Goal: Information Seeking & Learning: Learn about a topic

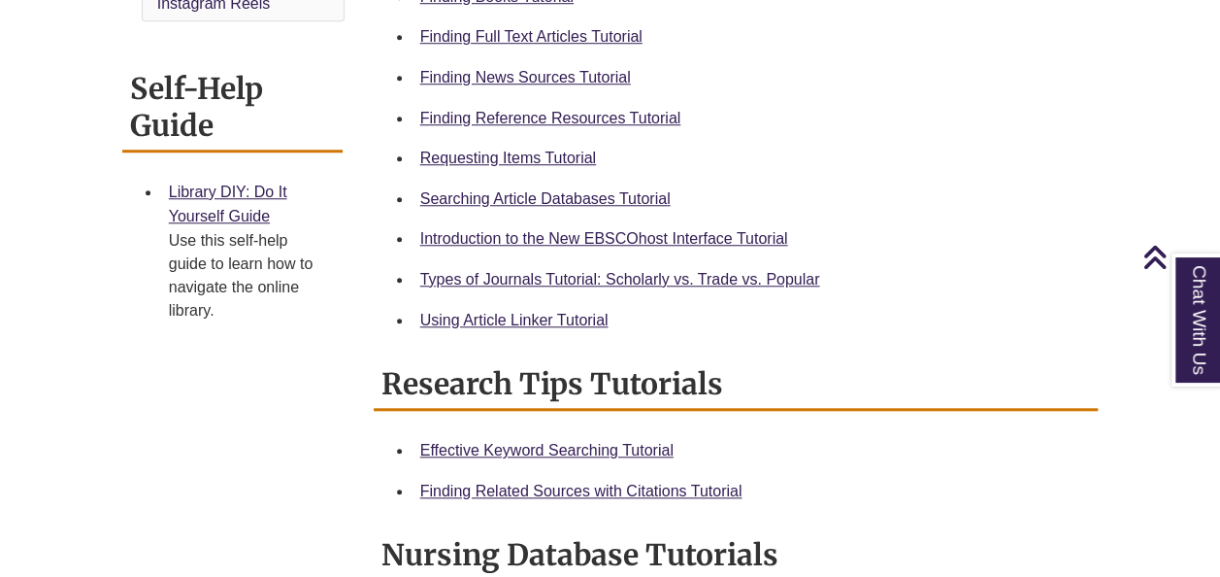
scroll to position [757, 0]
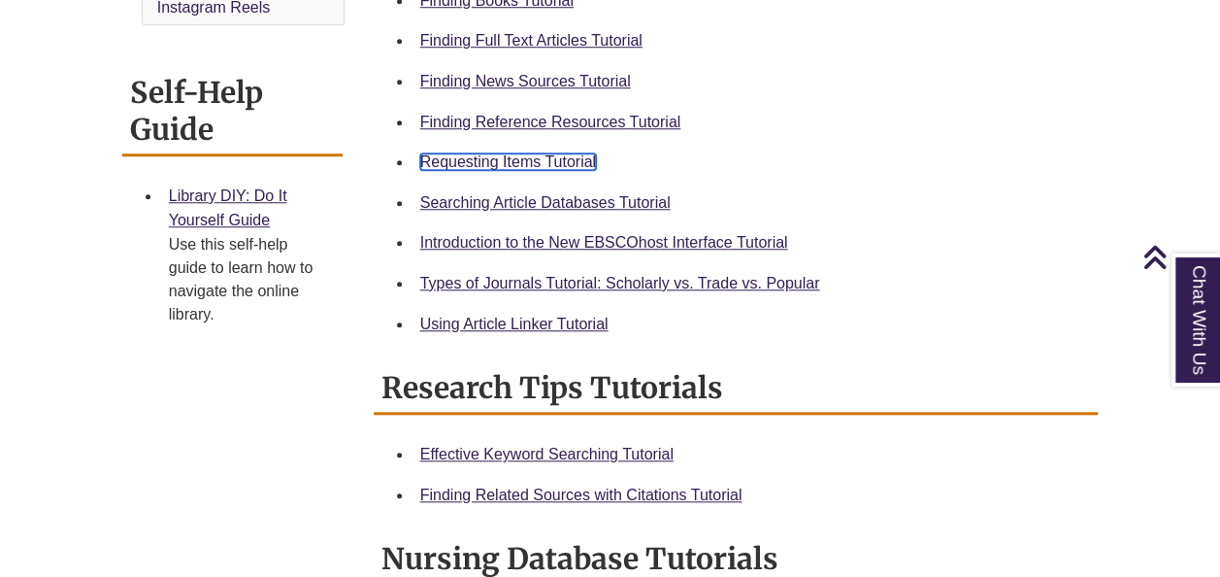
click at [560, 167] on link "Requesting Items Tutorial" at bounding box center [508, 161] width 176 height 16
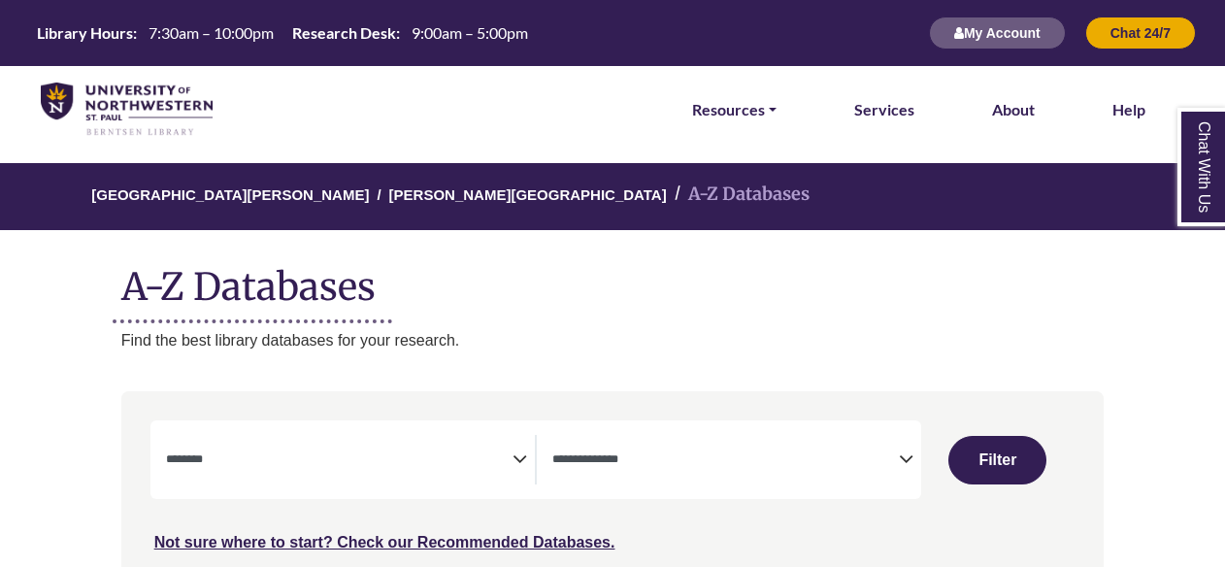
select select "Database Subject Filter"
select select "Database Types Filter"
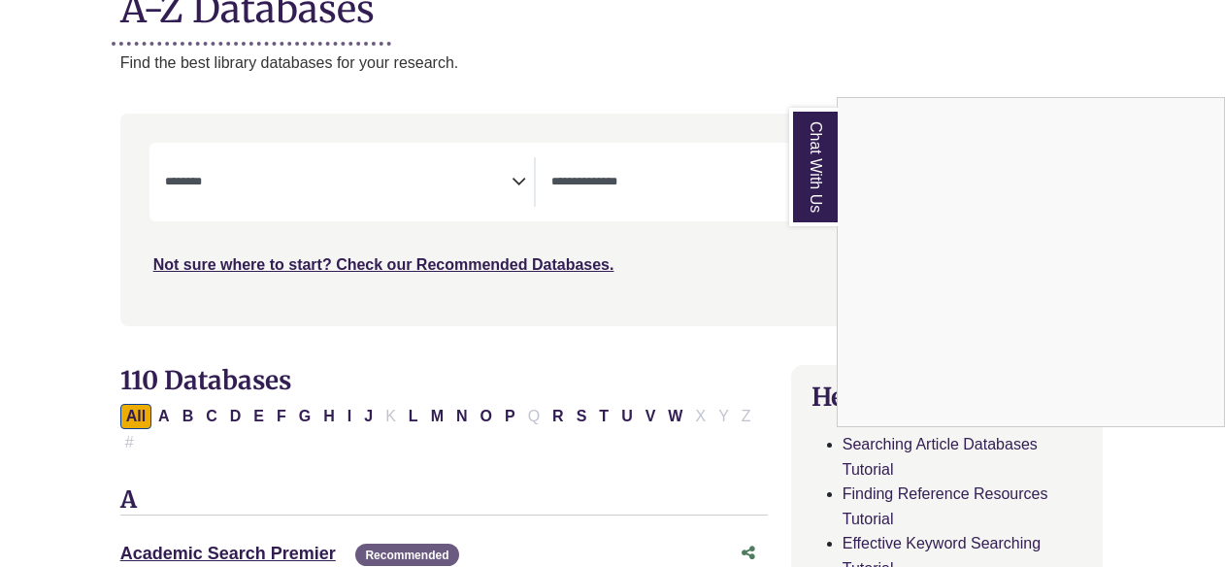
scroll to position [279, 1]
click at [254, 412] on div "Chat With Us" at bounding box center [612, 283] width 1225 height 567
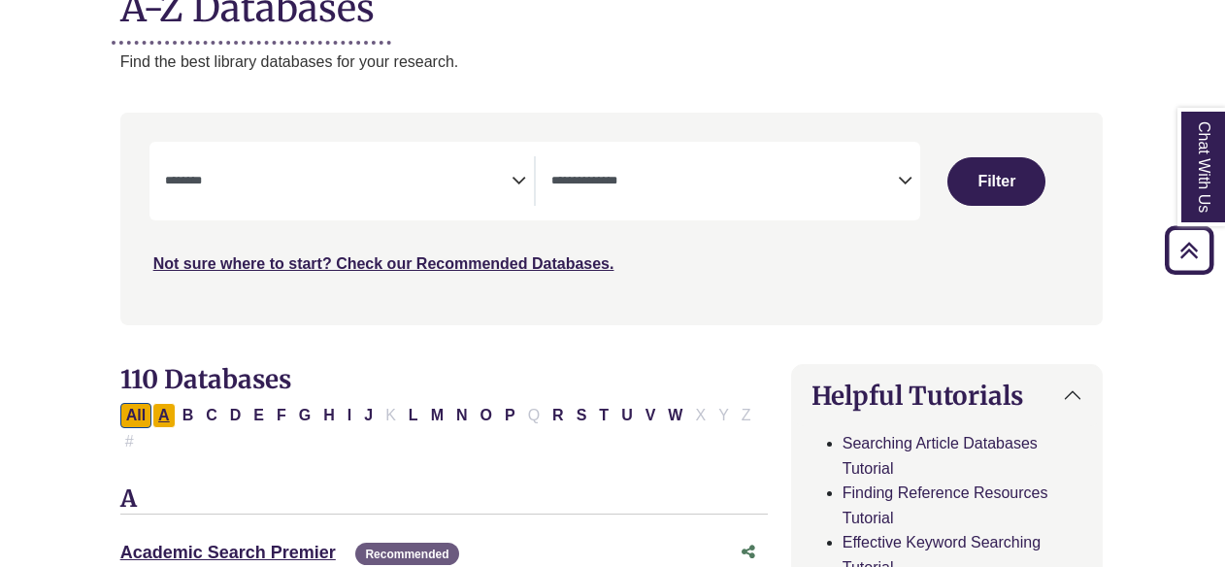
click at [162, 412] on button "A" at bounding box center [163, 415] width 23 height 25
select select "Database Subject Filter"
select select "Database Types Filter"
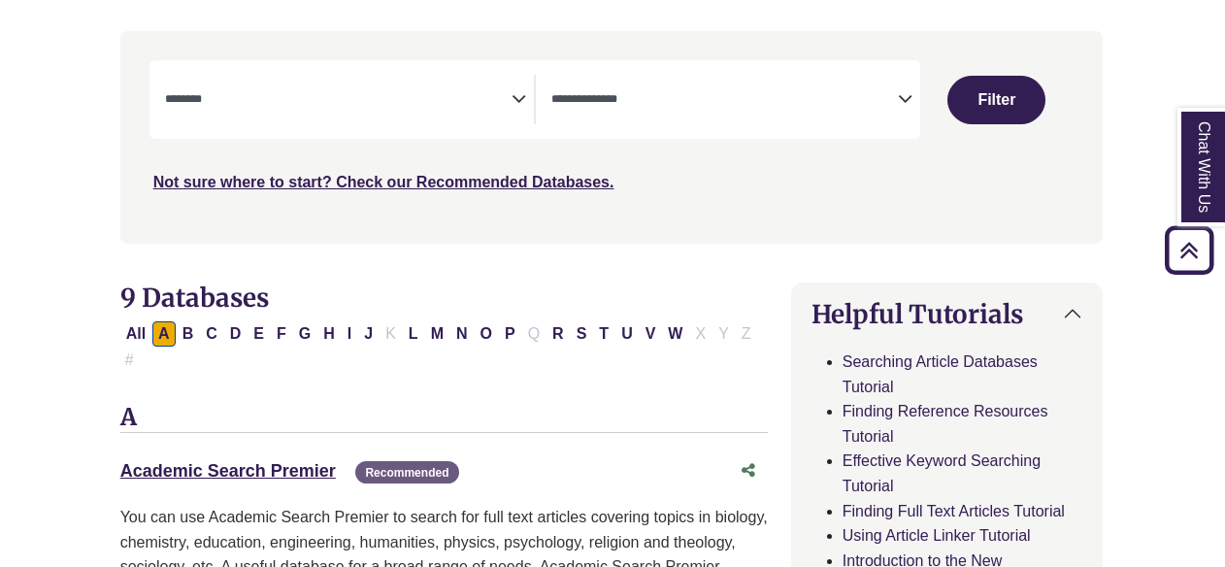
scroll to position [326, 1]
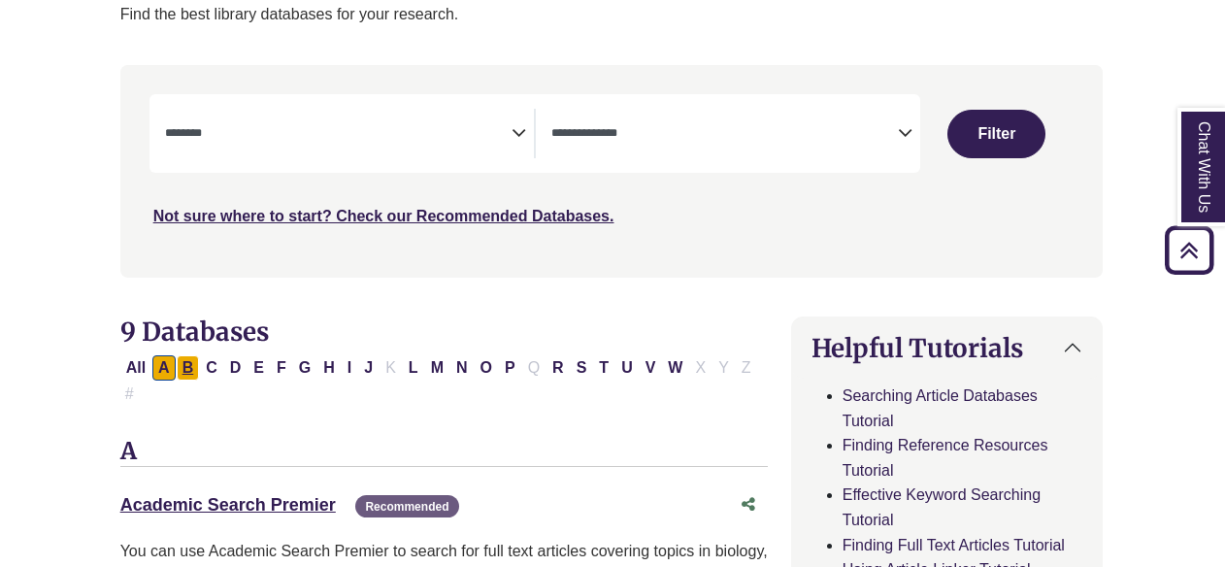
click at [188, 366] on button "B" at bounding box center [188, 367] width 23 height 25
select select "Database Subject Filter"
select select "Database Types Filter"
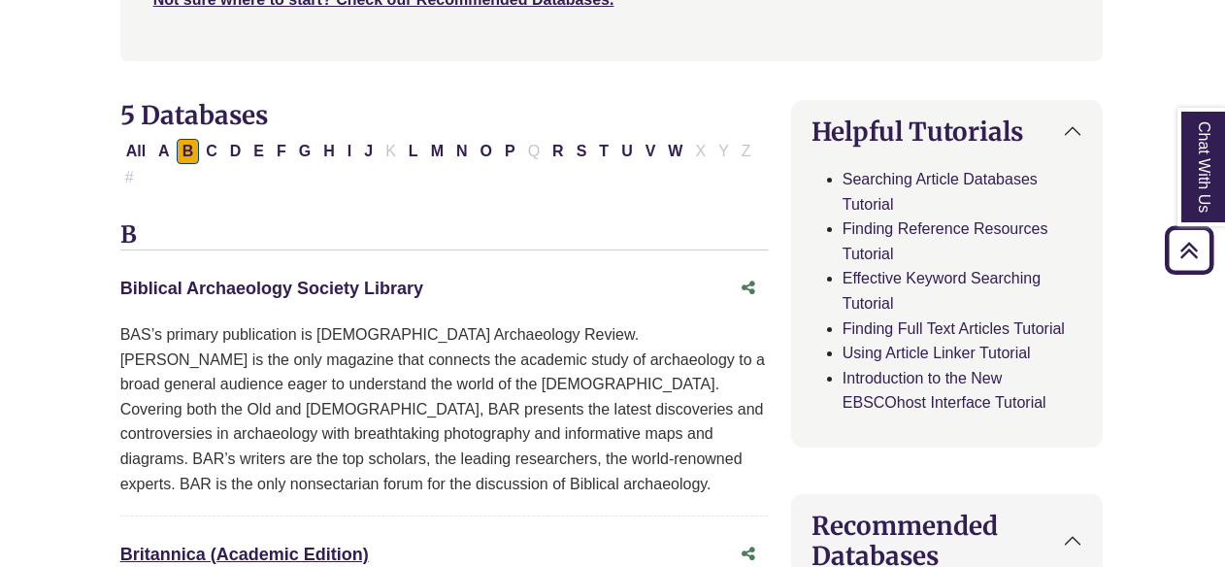
scroll to position [536, 1]
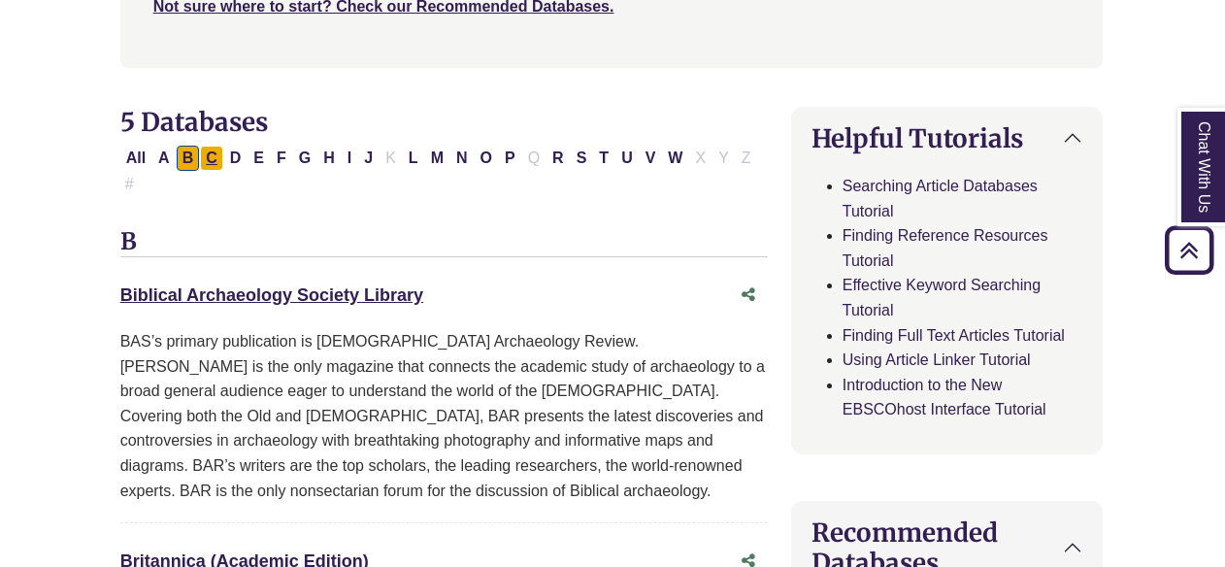
click at [206, 157] on button "C" at bounding box center [211, 158] width 23 height 25
select select "Database Subject Filter"
select select "Database Types Filter"
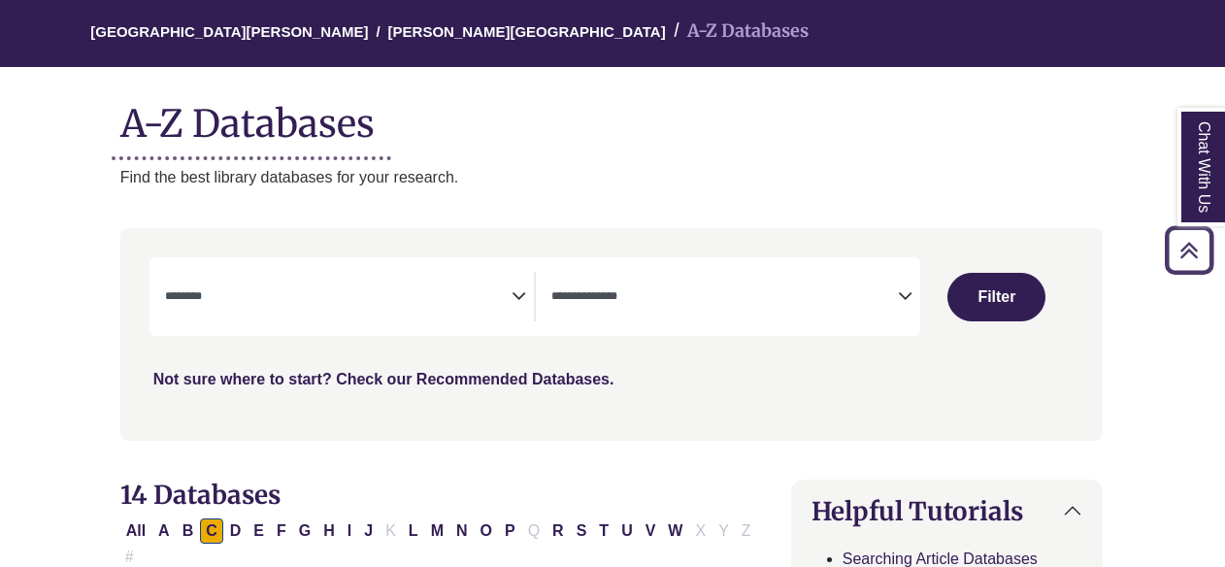
scroll to position [142, 1]
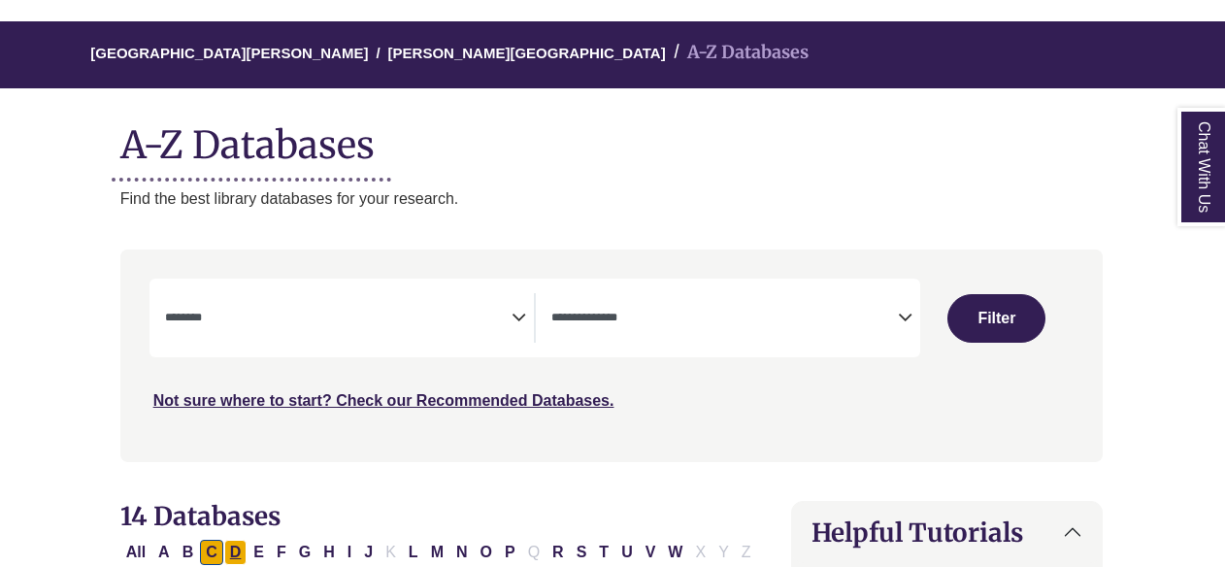
click at [239, 555] on button "D" at bounding box center [235, 552] width 23 height 25
select select "Database Subject Filter"
select select "Database Types Filter"
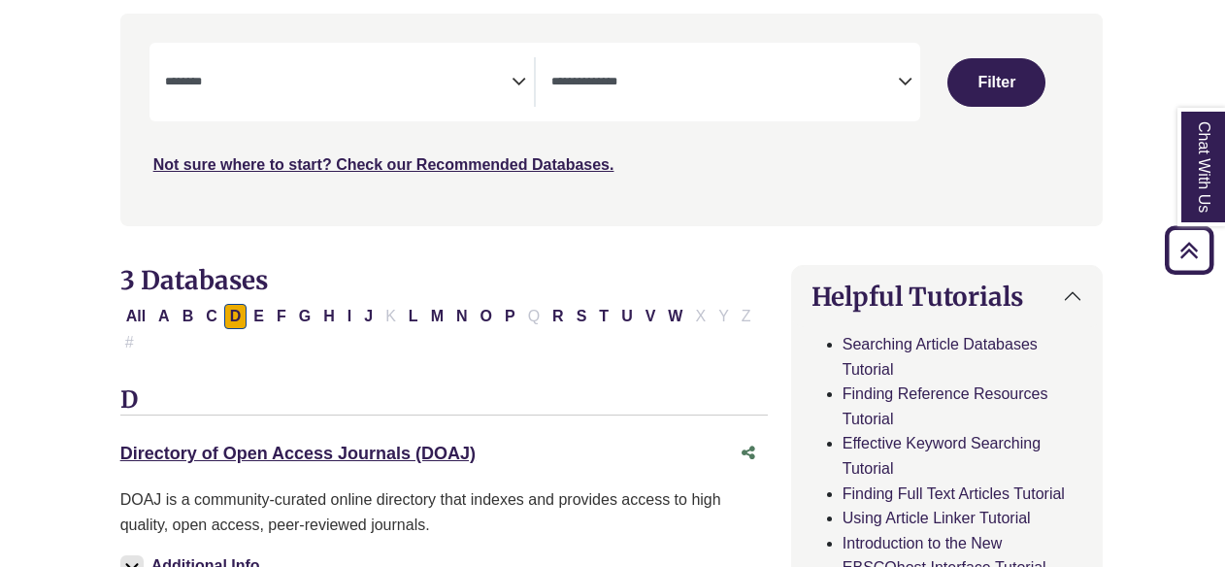
scroll to position [361, 1]
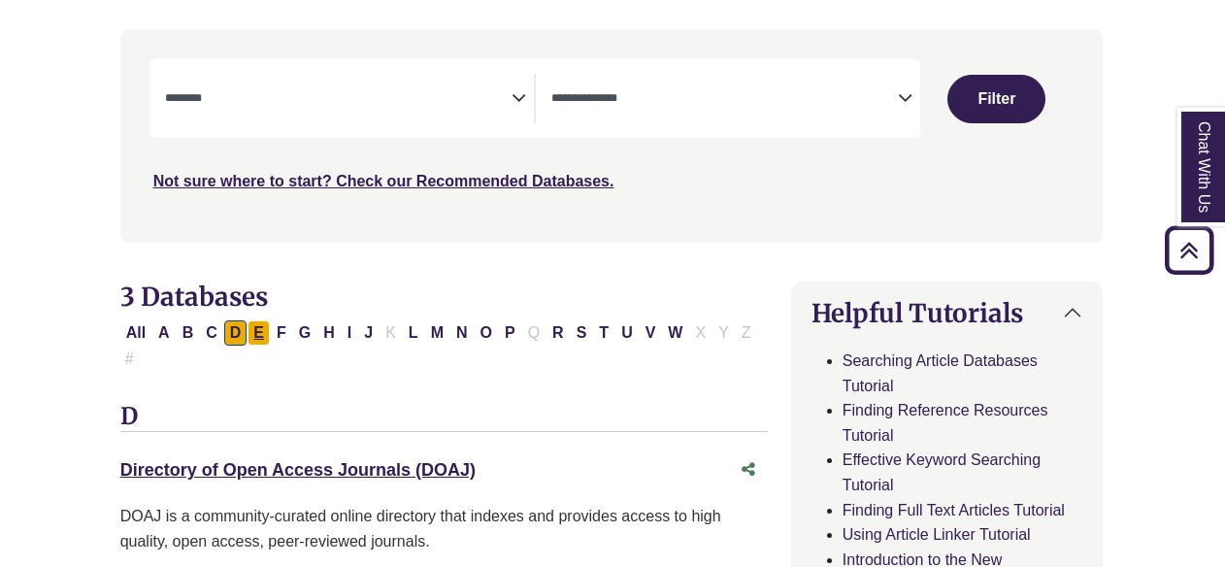
click at [258, 336] on button "E" at bounding box center [258, 332] width 22 height 25
select select "Database Subject Filter"
select select "Database Types Filter"
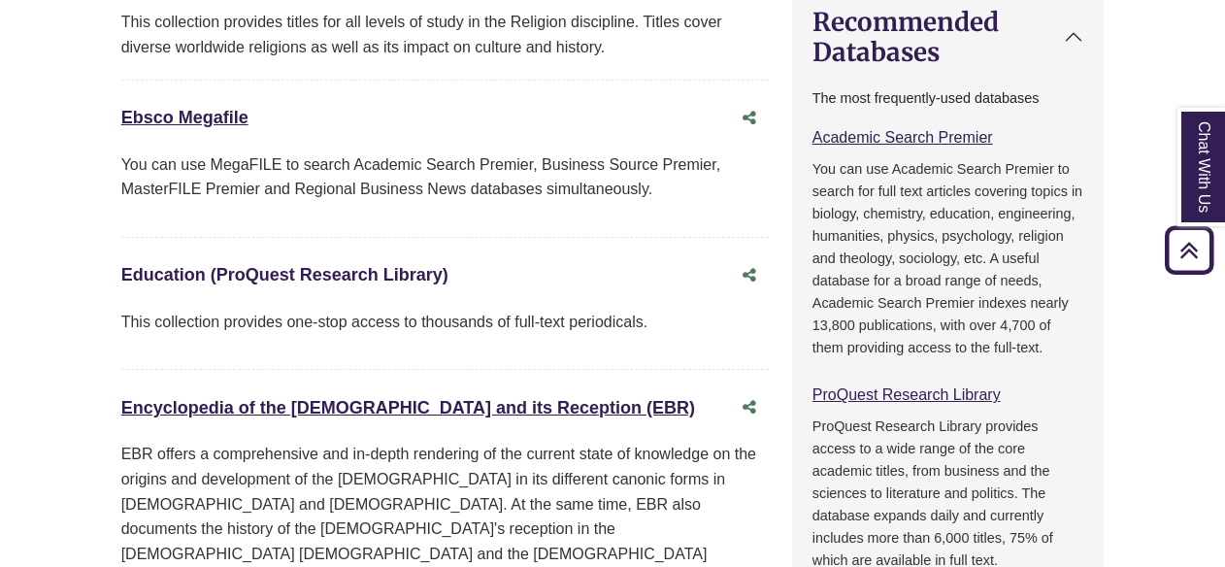
scroll to position [1037, 0]
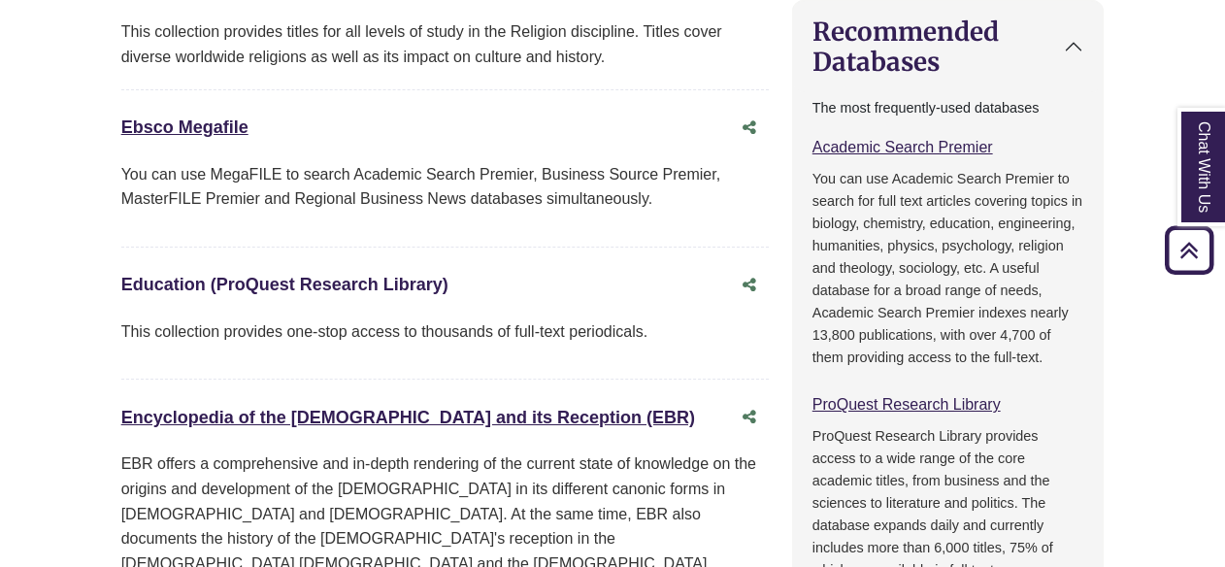
click at [351, 275] on link "Education (ProQuest Research Library) This link opens in a new window" at bounding box center [284, 284] width 327 height 19
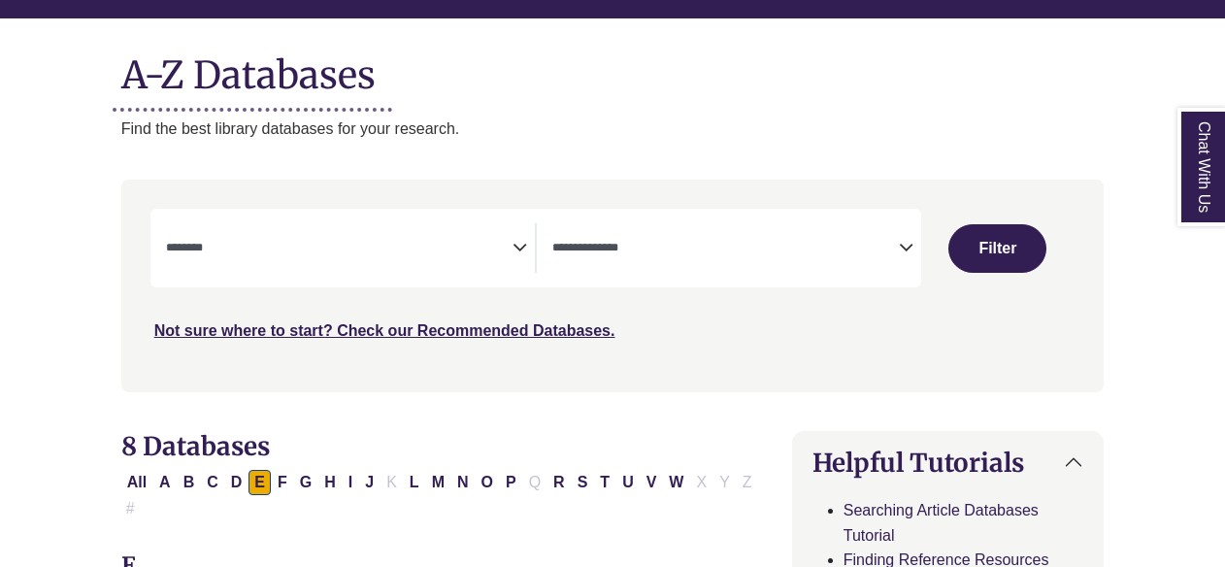
scroll to position [213, 0]
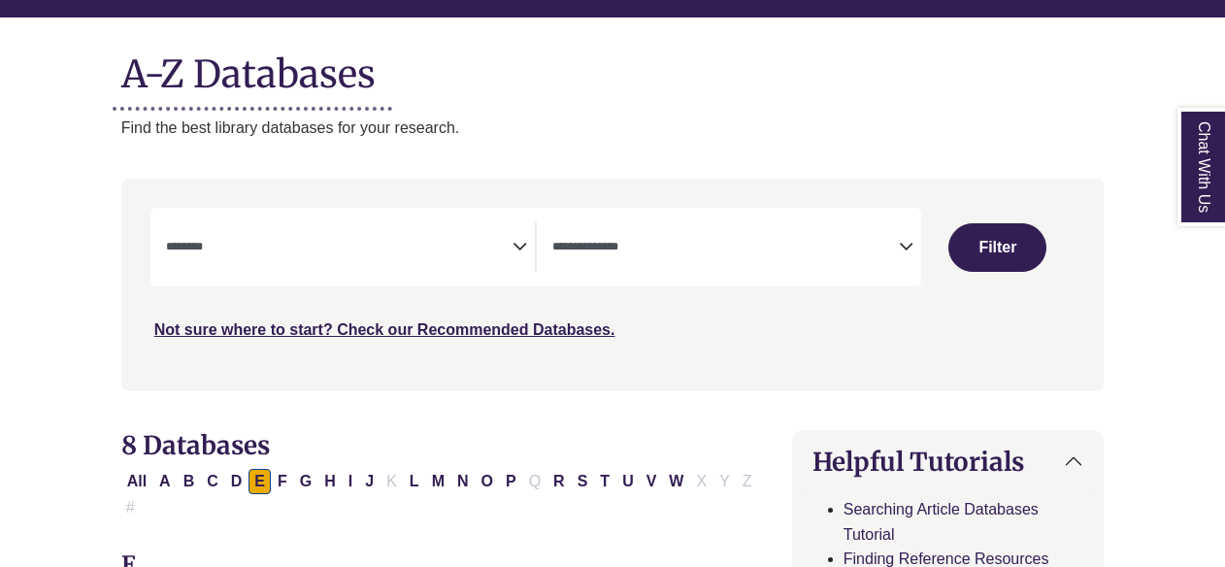
click at [430, 239] on span "Search filters" at bounding box center [339, 244] width 346 height 16
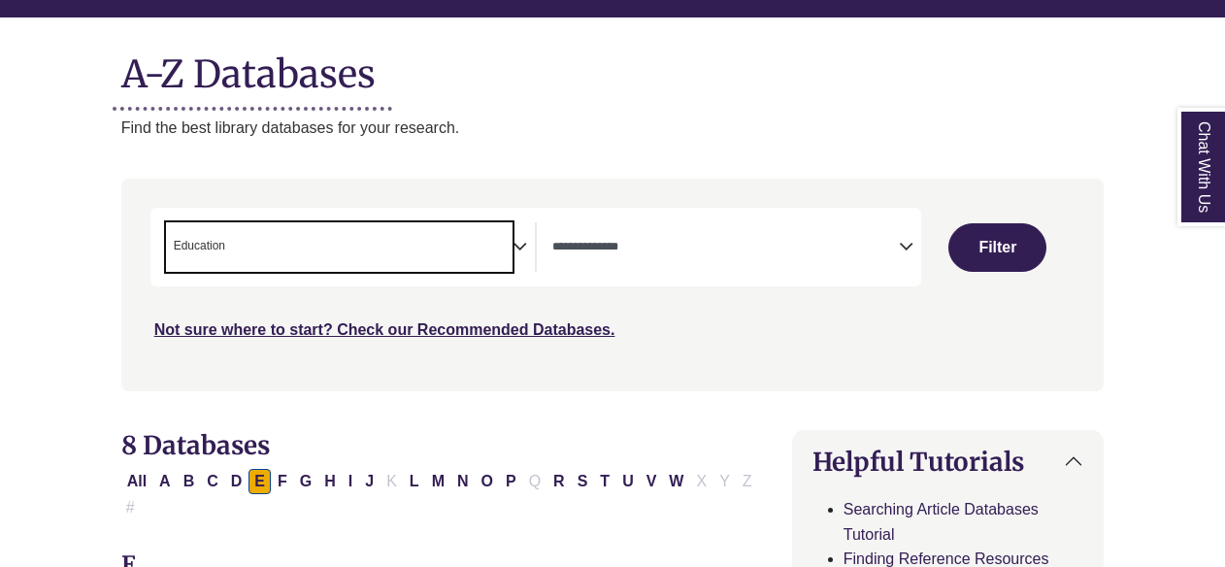
scroll to position [248, 0]
click at [279, 252] on span "× Education" at bounding box center [339, 246] width 346 height 49
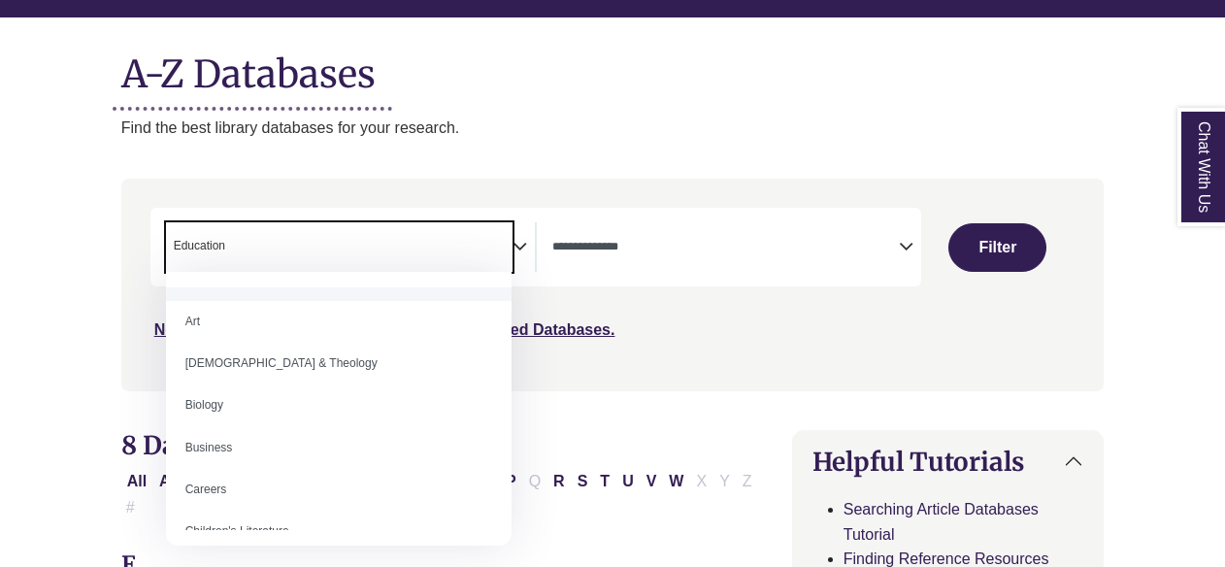
scroll to position [72, 0]
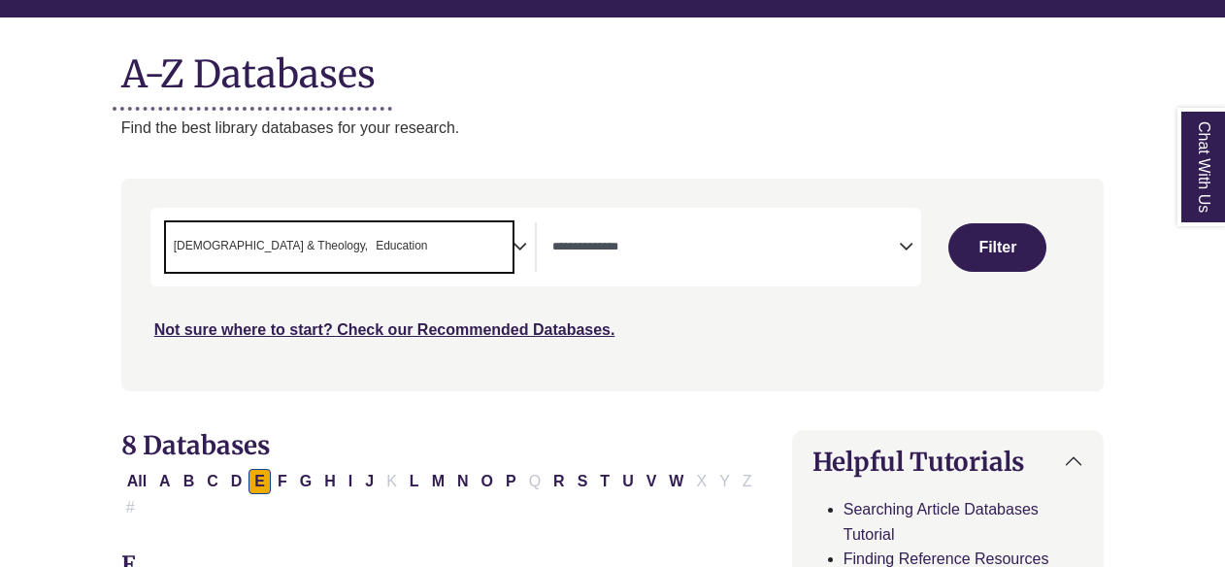
click at [372, 239] on span "× Bible & Theology × Education" at bounding box center [339, 246] width 346 height 49
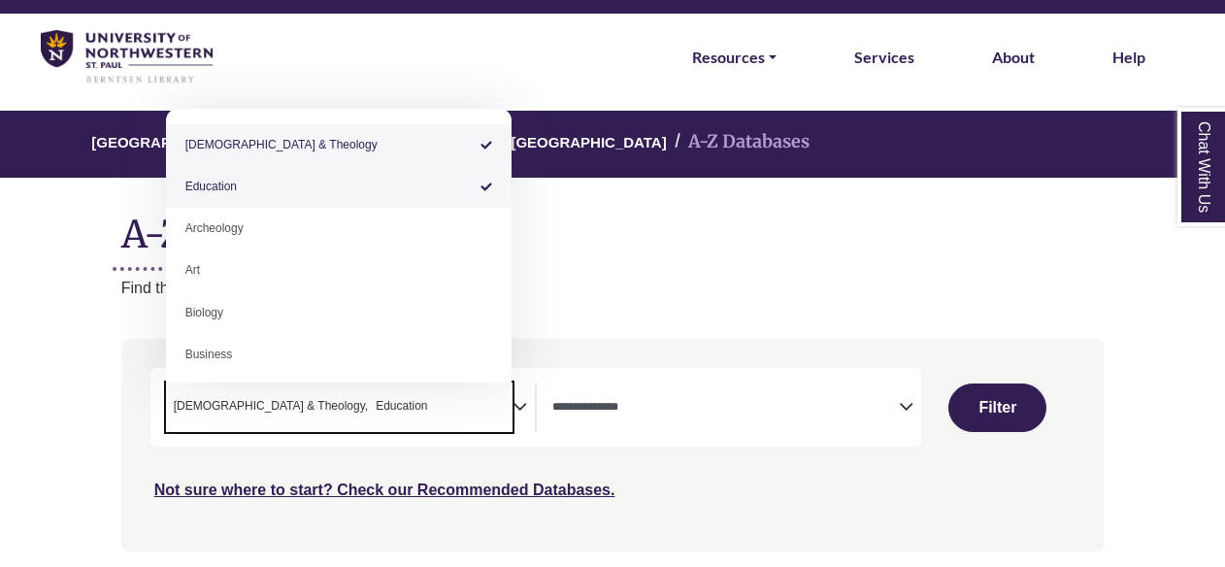
scroll to position [24, 0]
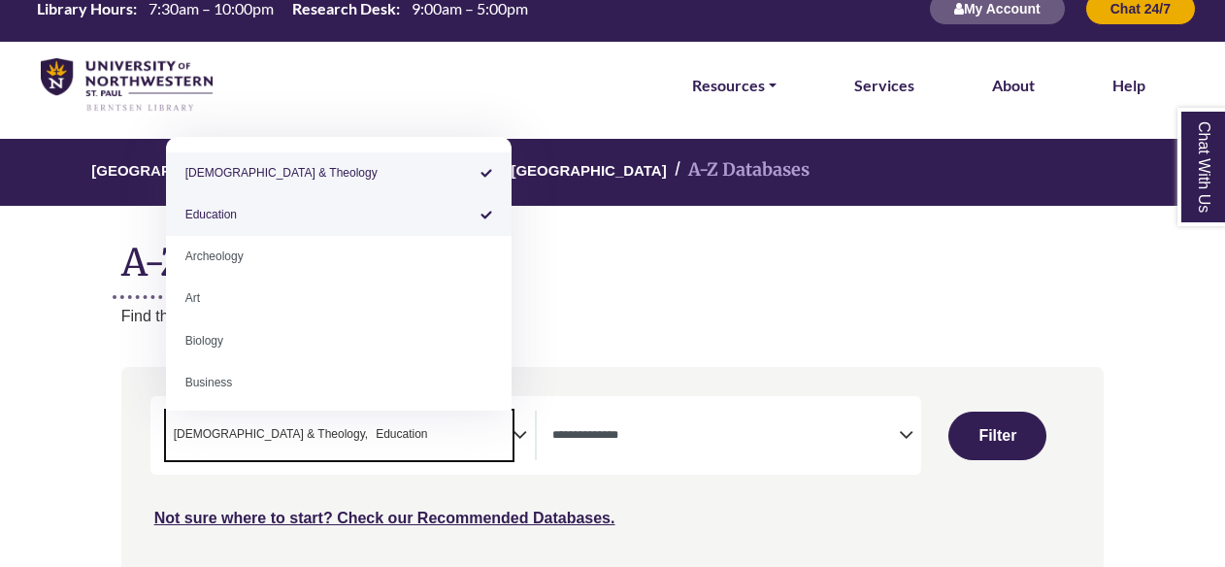
select select "*****"
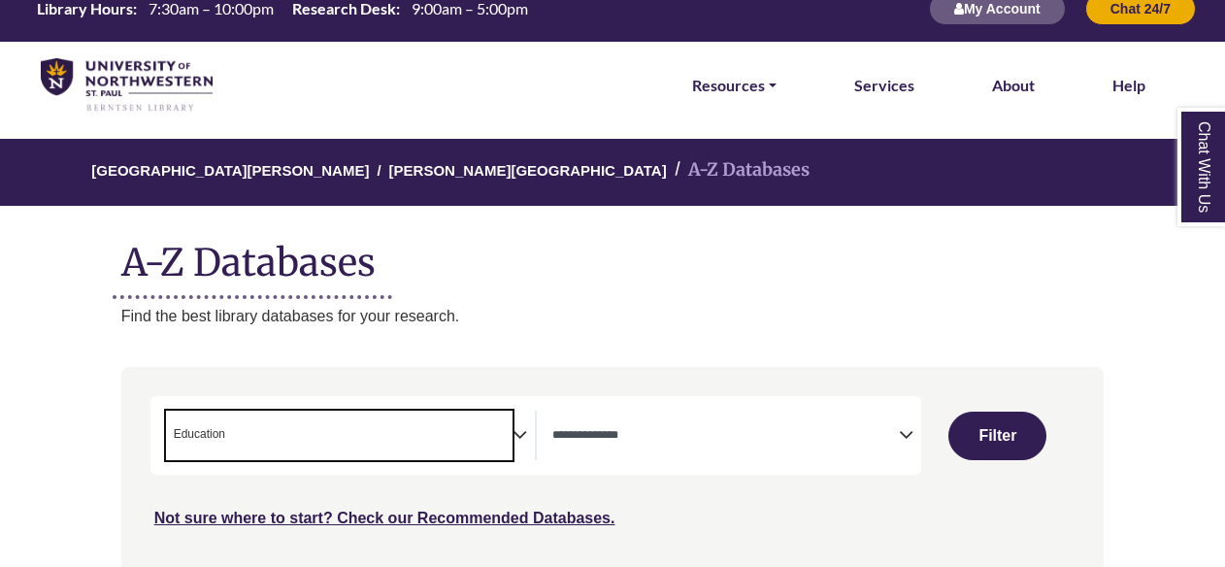
click at [390, 425] on span "× Education" at bounding box center [339, 435] width 346 height 49
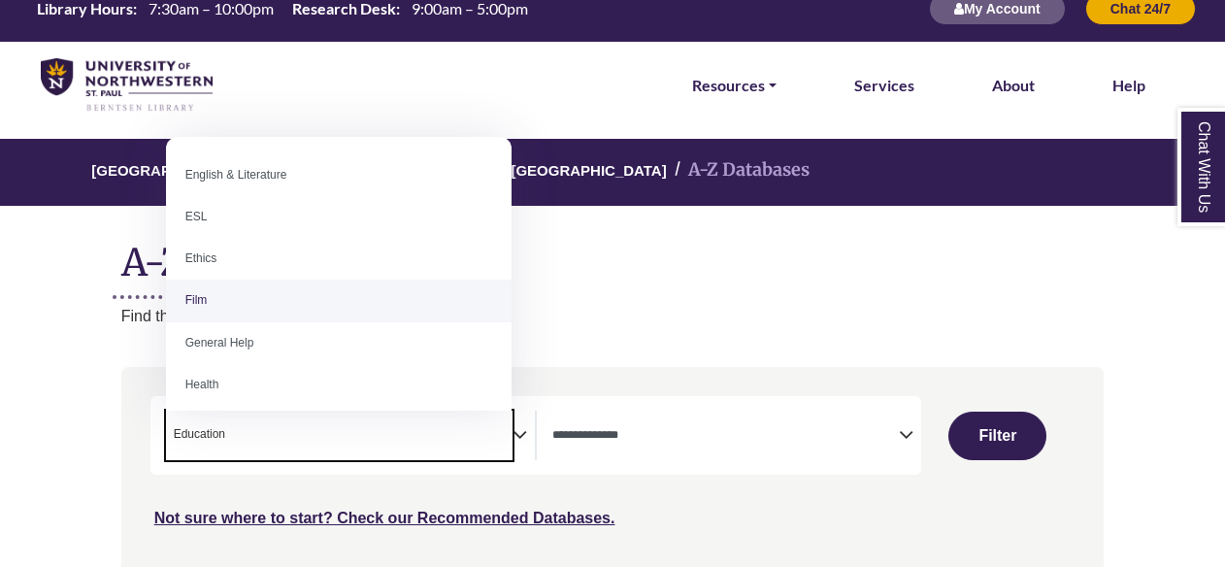
scroll to position [674, 0]
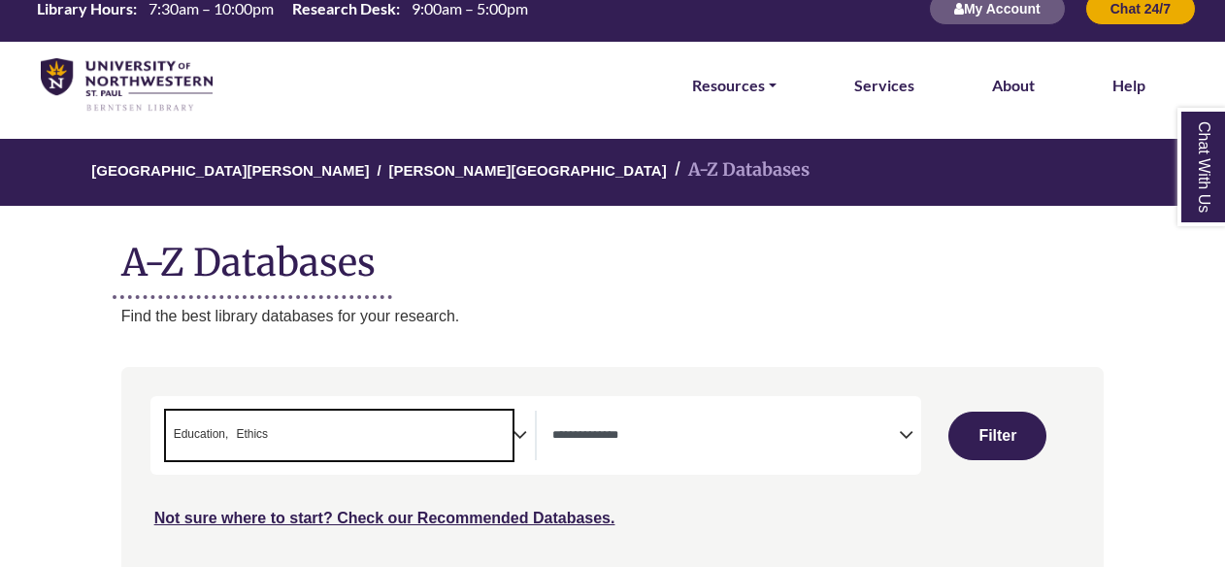
click at [412, 424] on span "× Education × Ethics" at bounding box center [339, 435] width 346 height 49
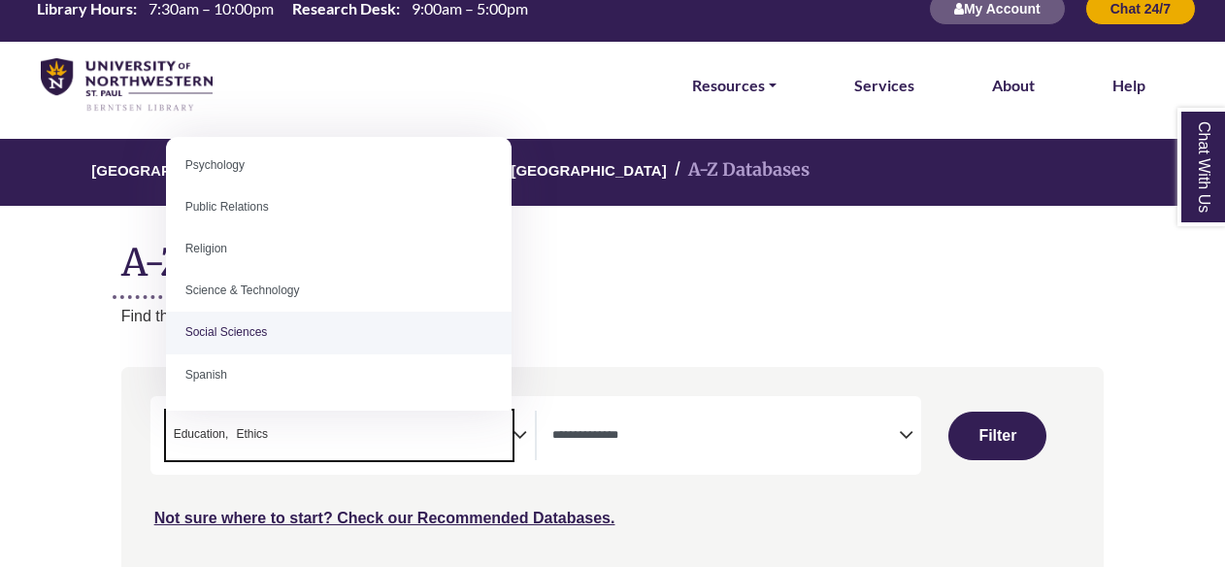
scroll to position [1565, 0]
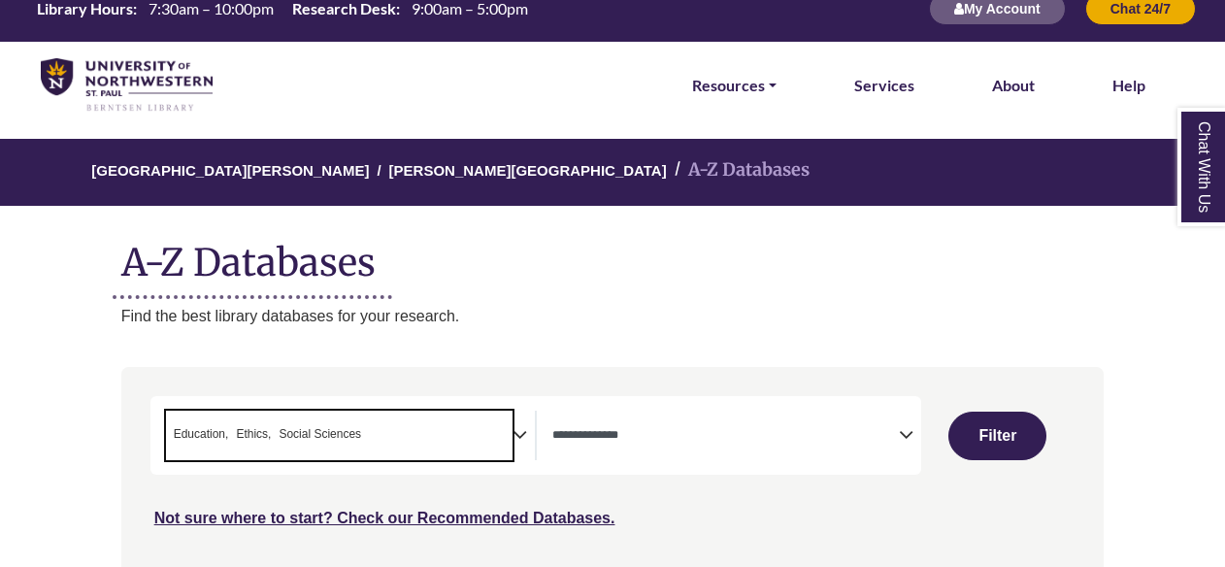
click at [458, 421] on span "× Education × Ethics × Social Sciences" at bounding box center [339, 435] width 346 height 49
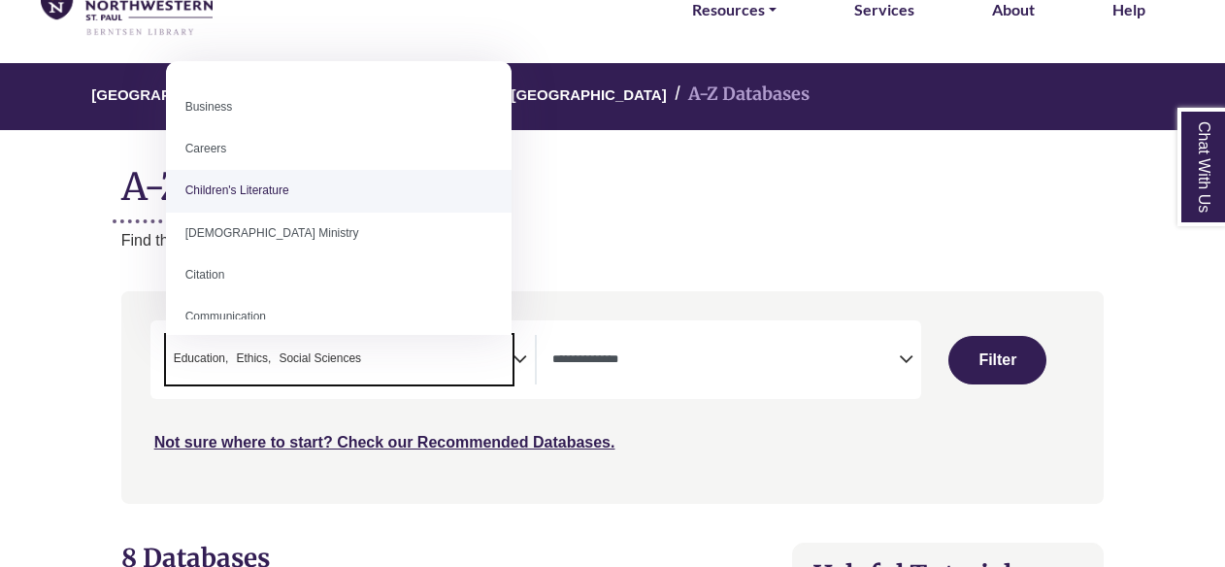
scroll to position [282, 0]
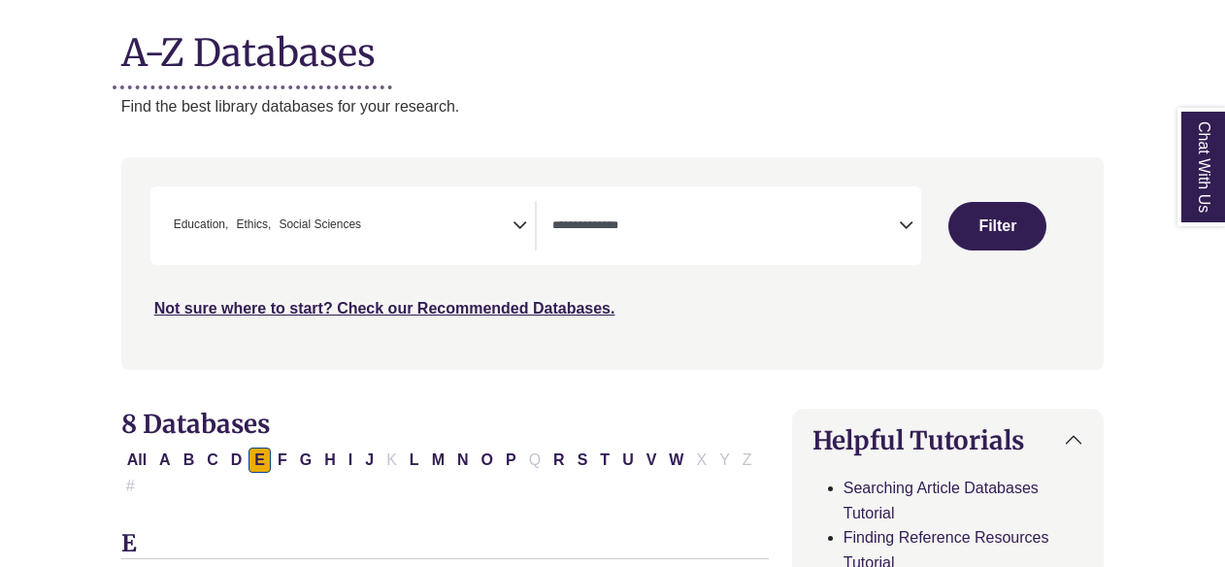
scroll to position [270, 0]
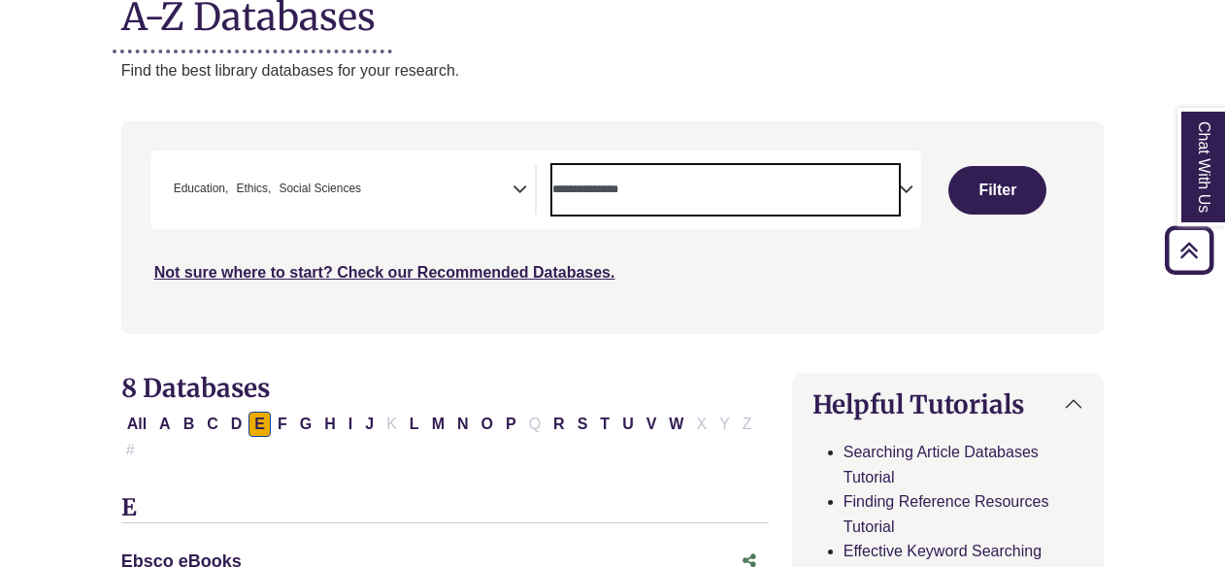
click at [593, 189] on textarea "Search" at bounding box center [725, 191] width 346 height 16
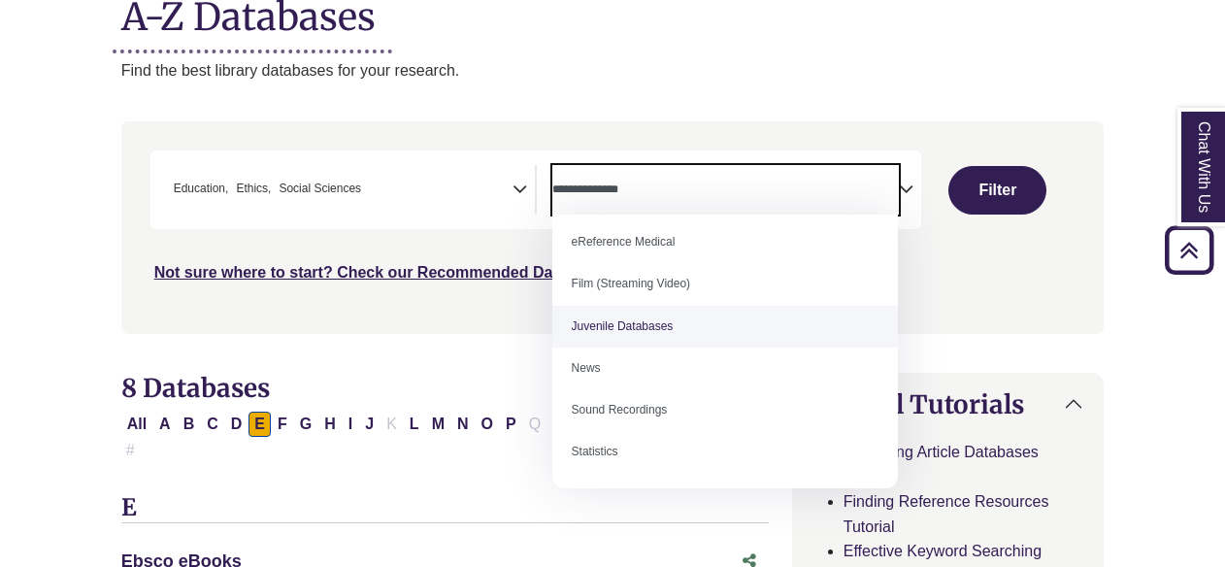
scroll to position [0, 0]
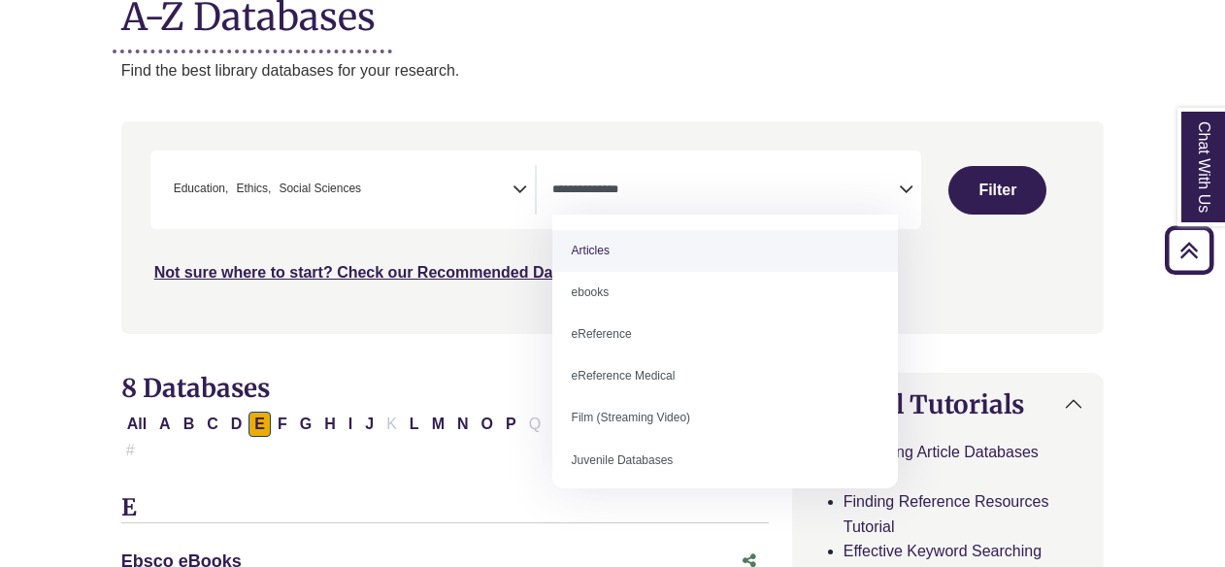
select select "*****"
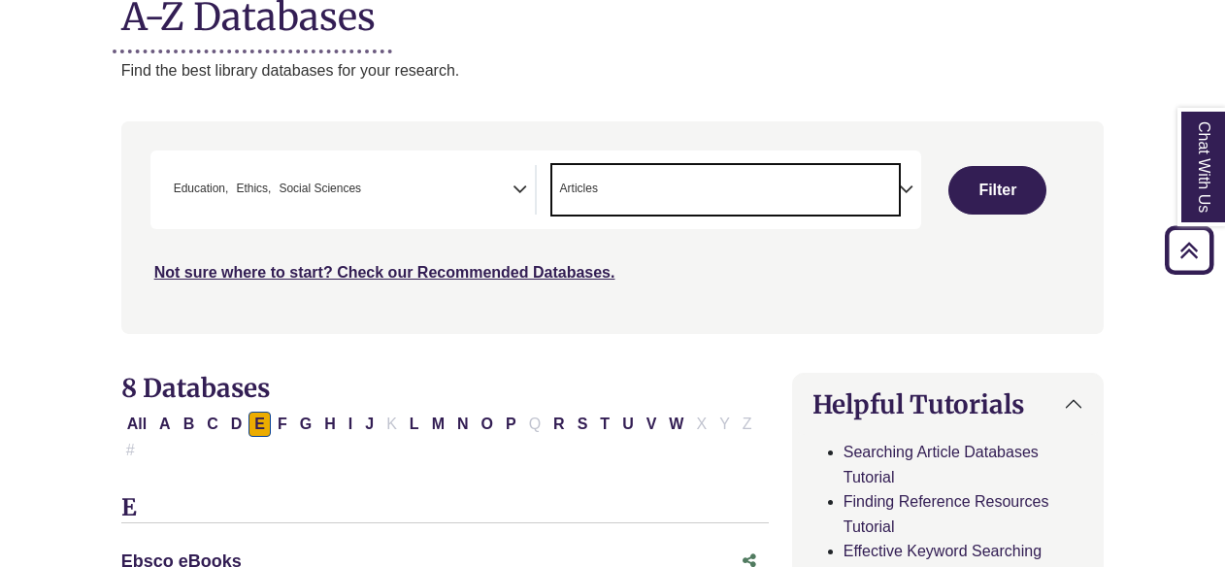
click at [697, 188] on span "× Articles" at bounding box center [725, 189] width 346 height 49
click at [694, 183] on span "× Articles × ebooks" at bounding box center [725, 189] width 346 height 49
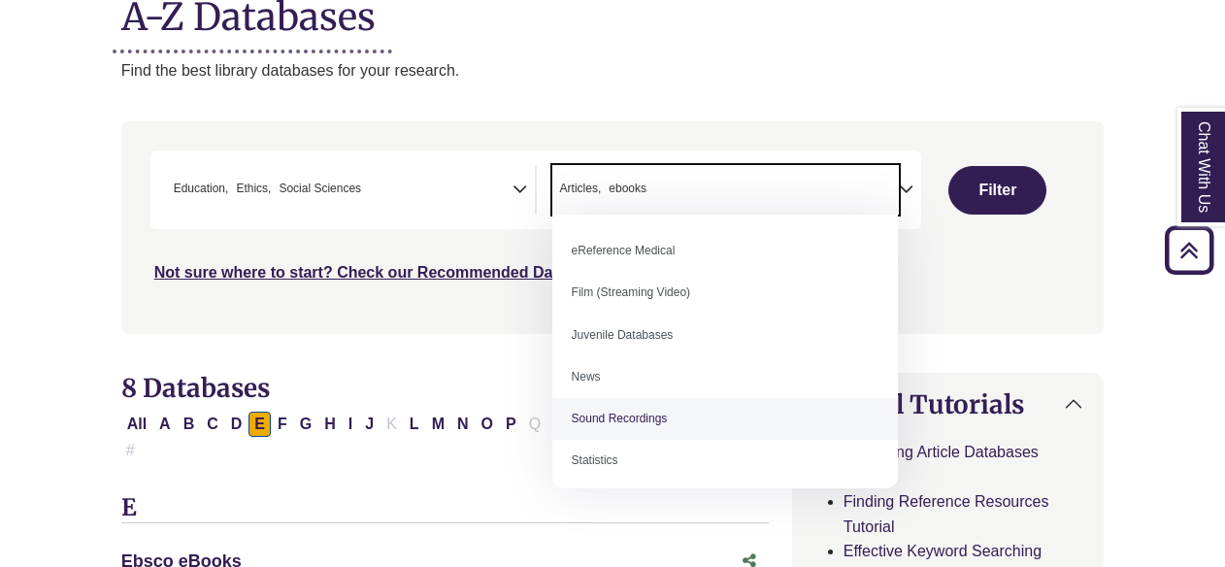
scroll to position [134, 0]
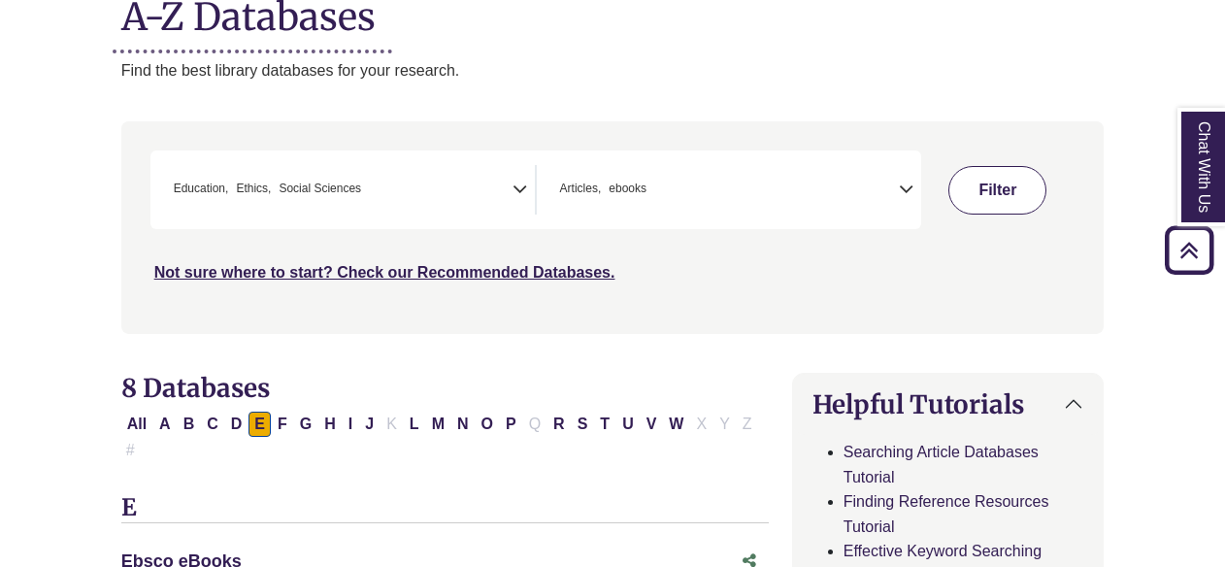
click at [990, 173] on button "Filter" at bounding box center [997, 190] width 98 height 49
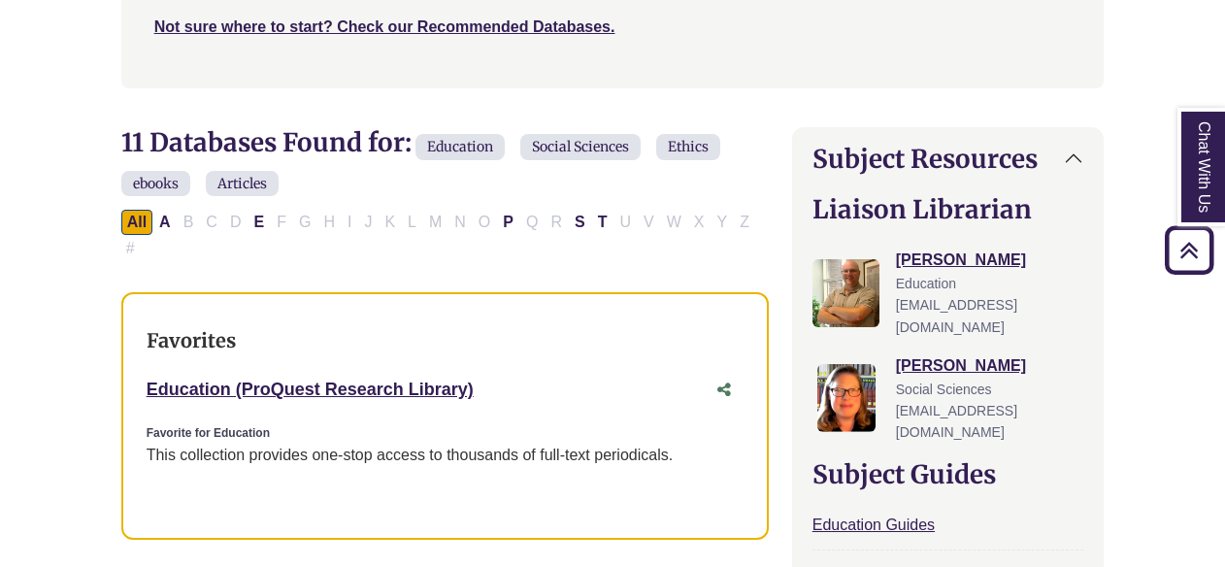
scroll to position [518, 0]
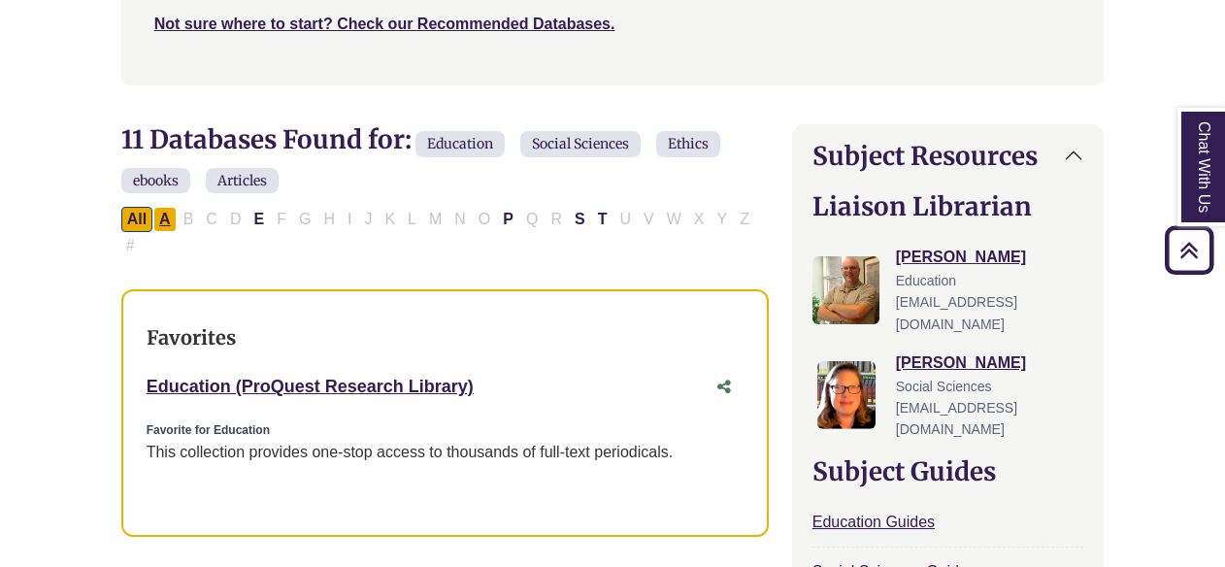
click at [168, 221] on button "A" at bounding box center [164, 219] width 23 height 25
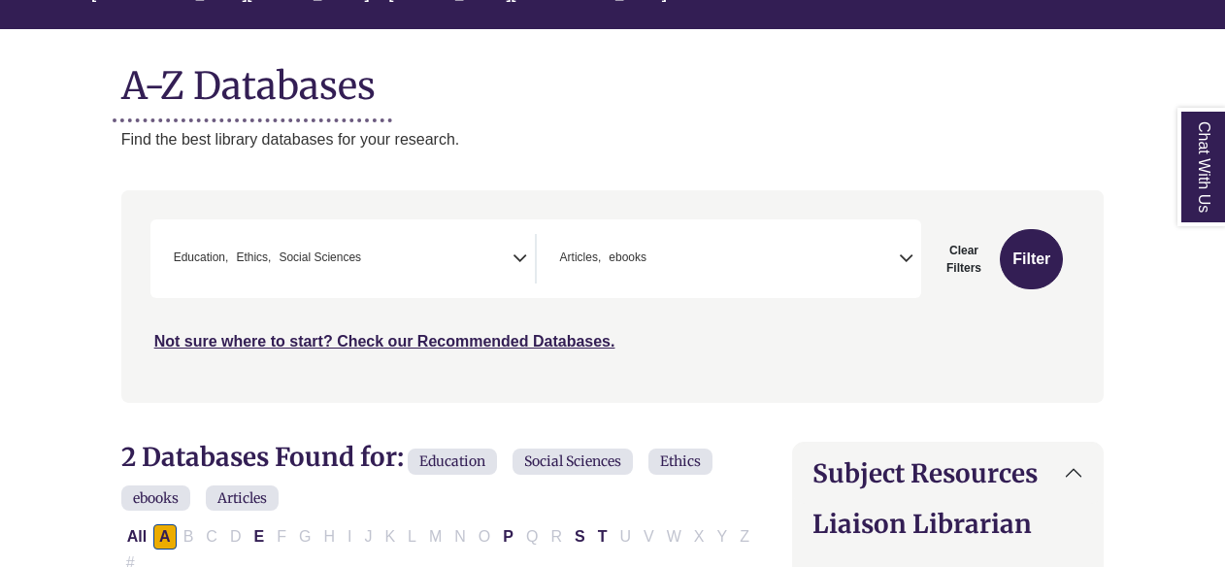
scroll to position [226, 0]
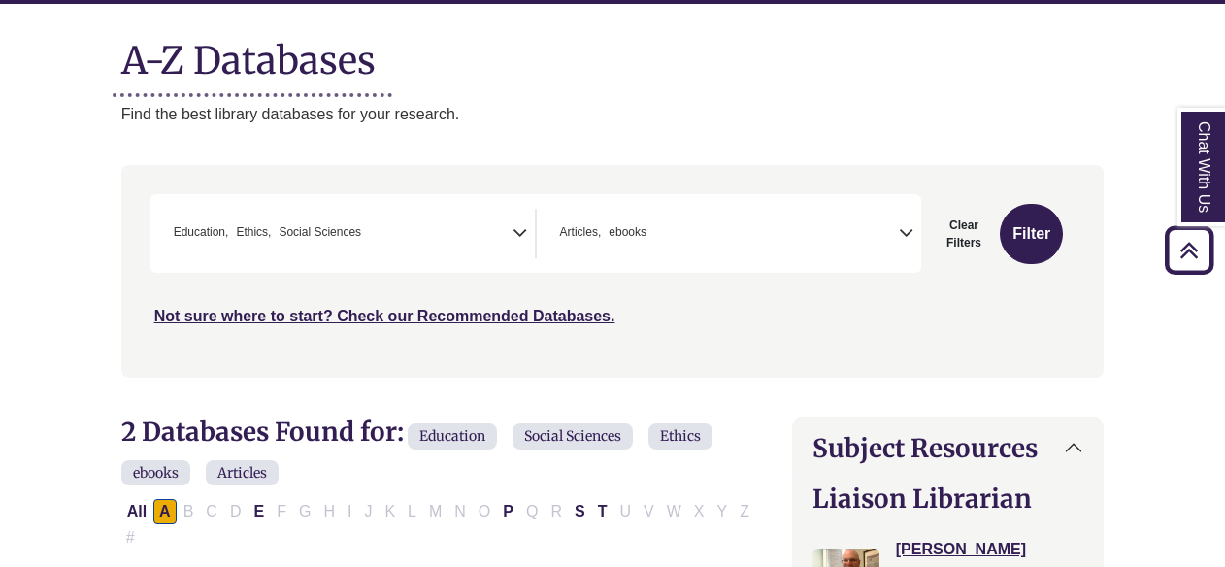
click at [834, 184] on div "Search filters" at bounding box center [613, 271] width 960 height 196
click at [830, 202] on div "**********" at bounding box center [535, 233] width 771 height 79
click at [823, 243] on span "× Articles × ebooks" at bounding box center [725, 233] width 346 height 49
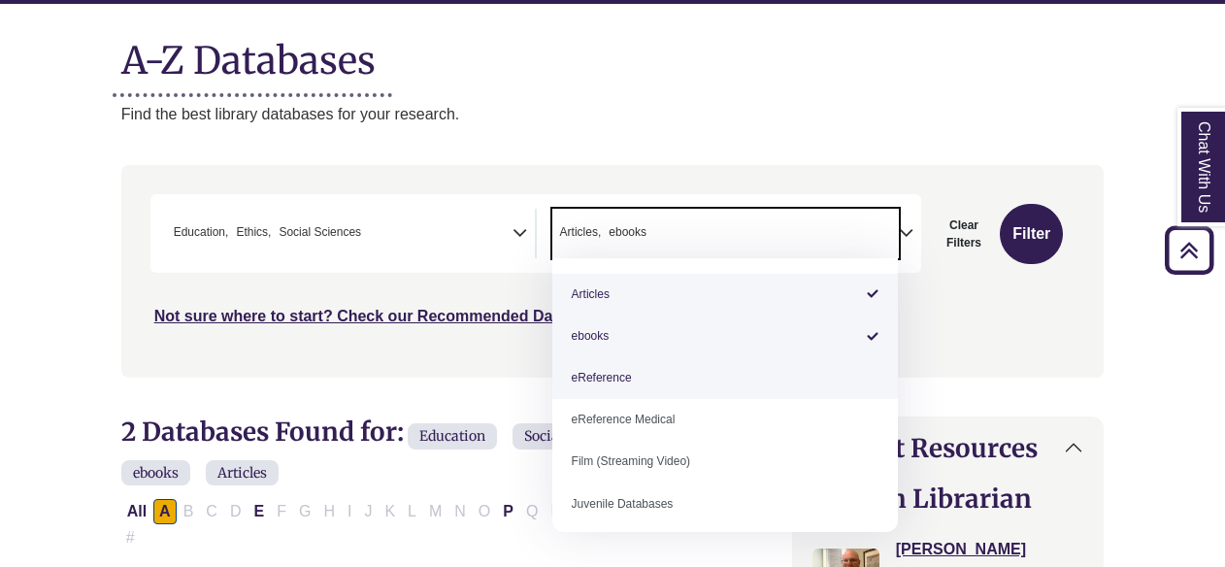
scroll to position [134, 0]
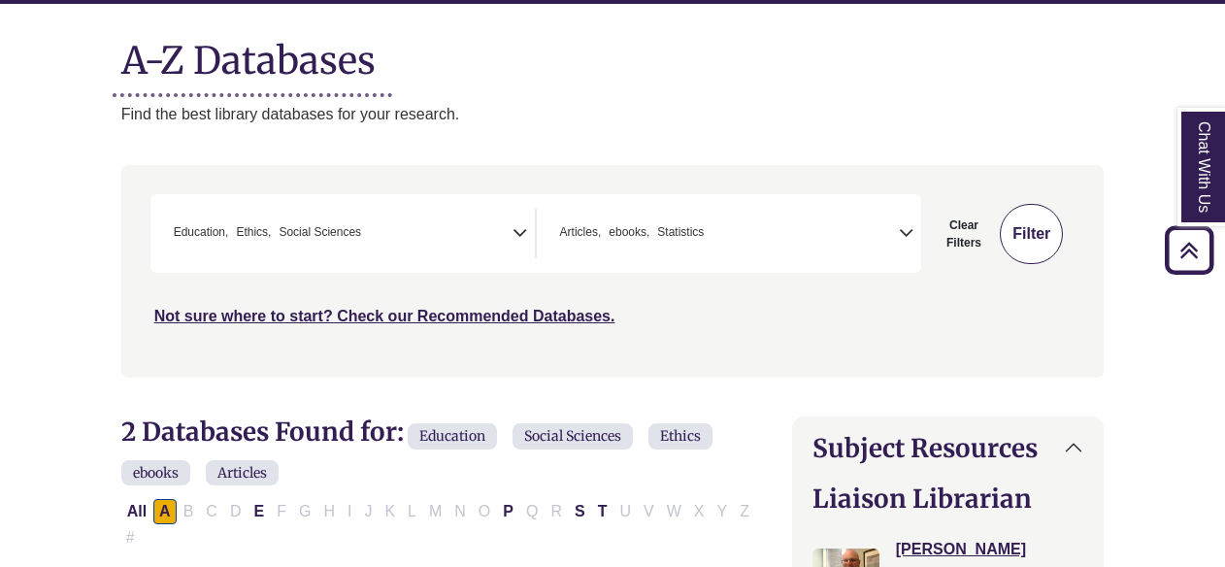
click at [1011, 231] on button "Filter" at bounding box center [1031, 234] width 63 height 60
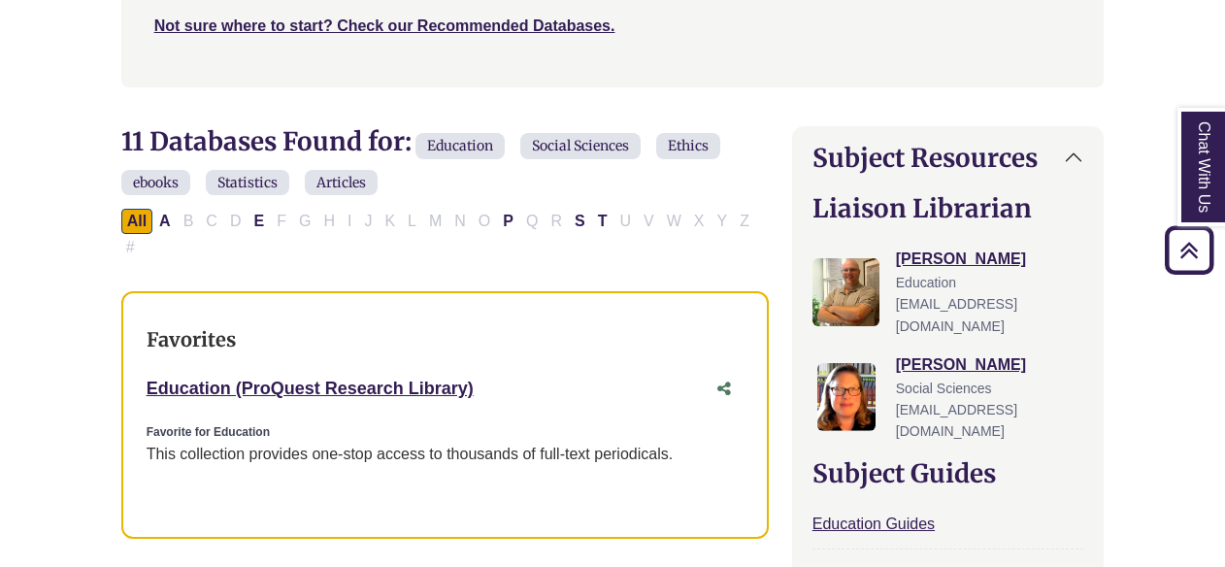
scroll to position [519, 0]
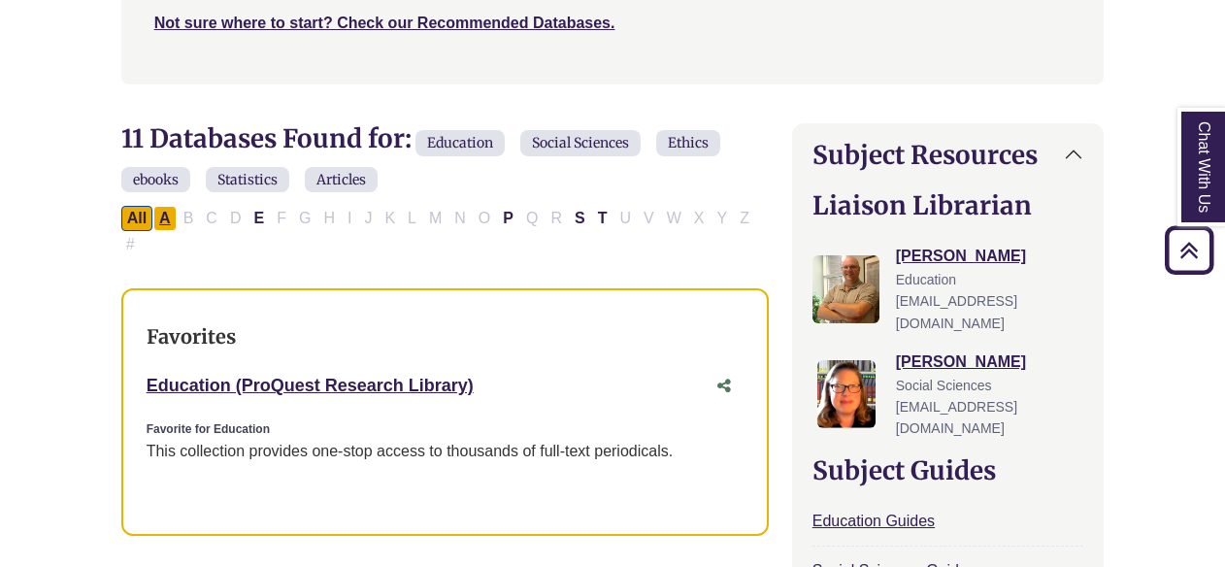
click at [164, 214] on button "A" at bounding box center [164, 218] width 23 height 25
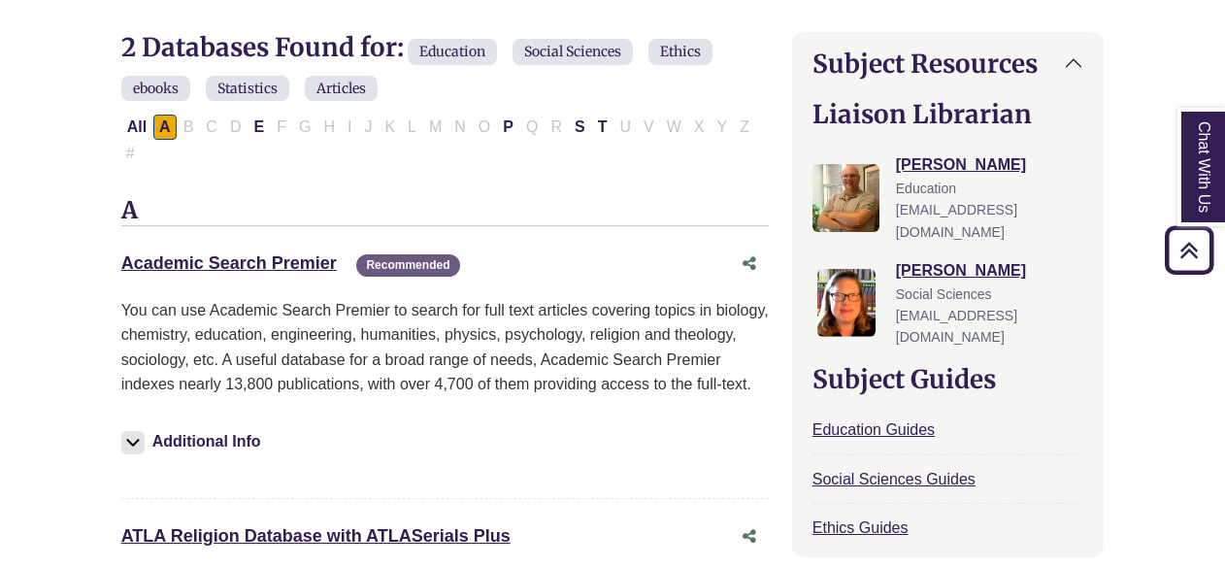
scroll to position [608, 0]
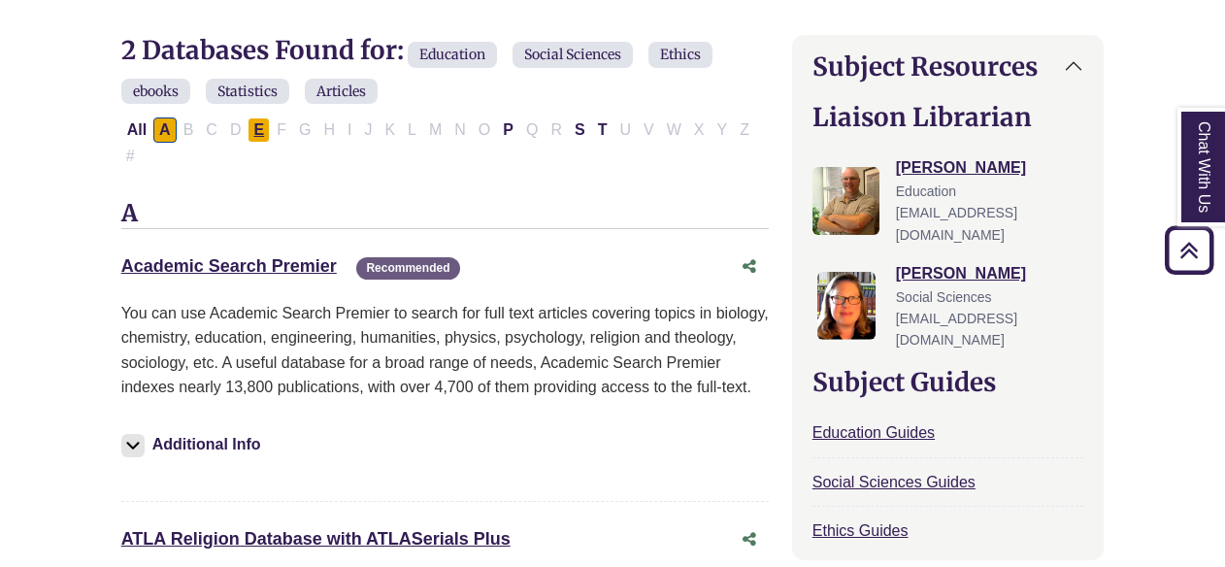
click at [260, 122] on button "E" at bounding box center [258, 129] width 22 height 25
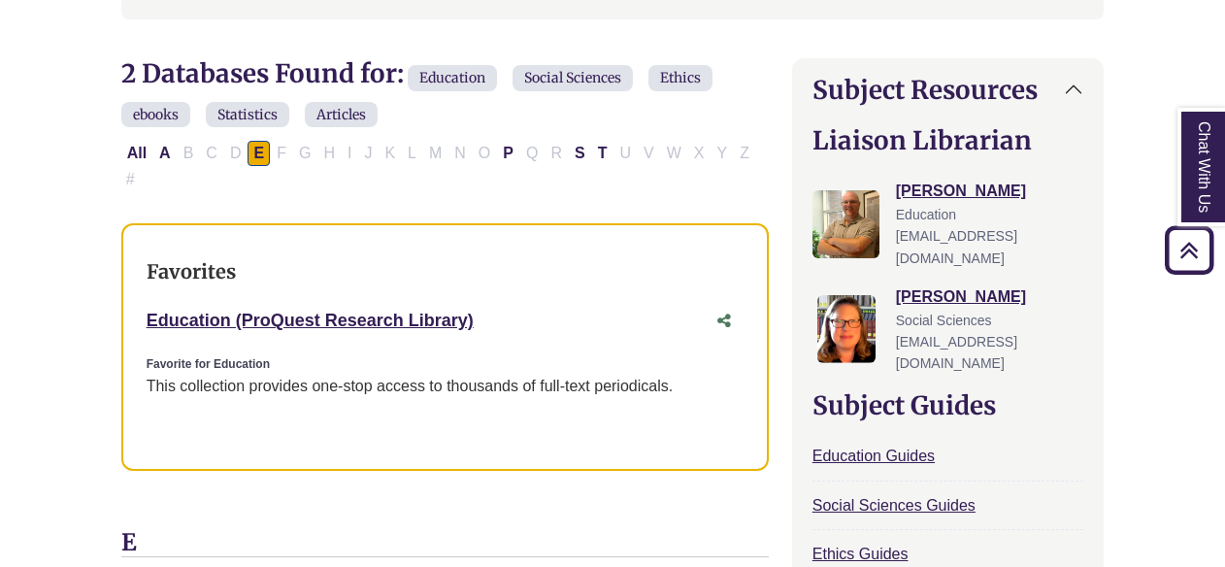
scroll to position [583, 0]
drag, startPoint x: 138, startPoint y: 290, endPoint x: 493, endPoint y: 292, distance: 355.2
click at [493, 292] on div "Favorites Education (ProQuest Research Library) This link opens in a new window…" at bounding box center [444, 347] width 647 height 247
drag, startPoint x: 493, startPoint y: 292, endPoint x: 404, endPoint y: 290, distance: 89.3
copy link "Education (ProQuest Research Library)"
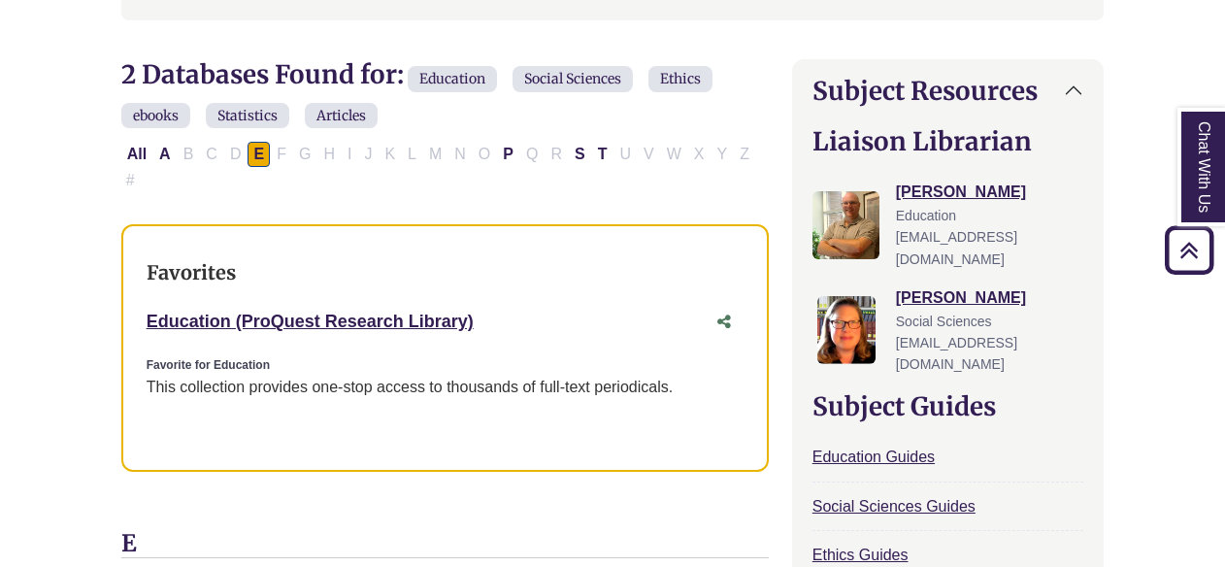
click at [511, 308] on div "Education (ProQuest Research Library) This link opens in a new window" at bounding box center [426, 322] width 558 height 28
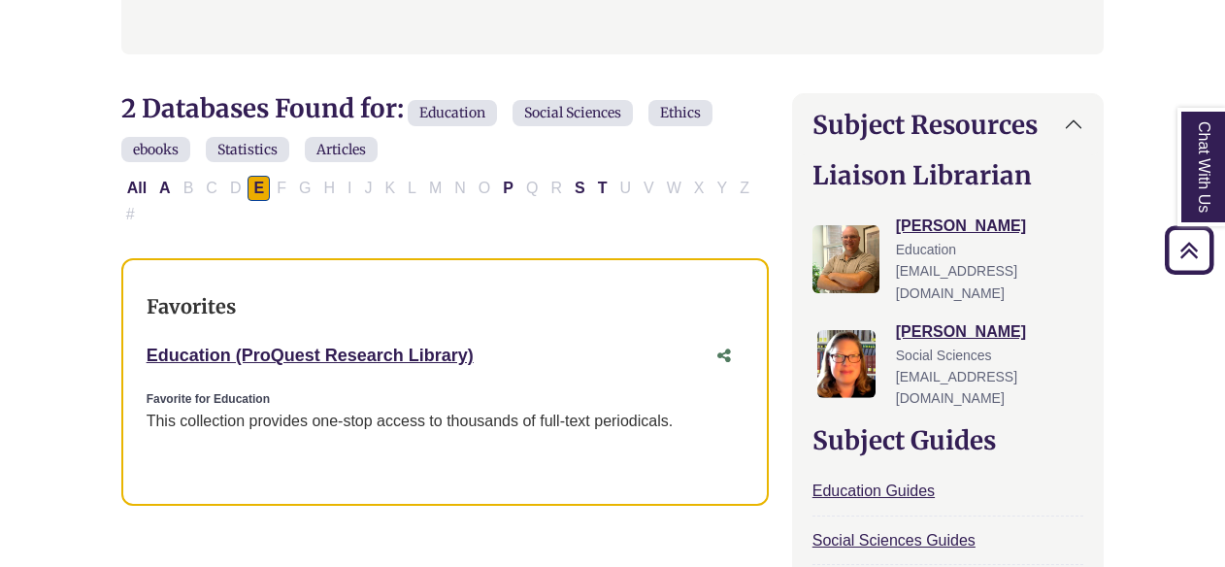
scroll to position [525, 0]
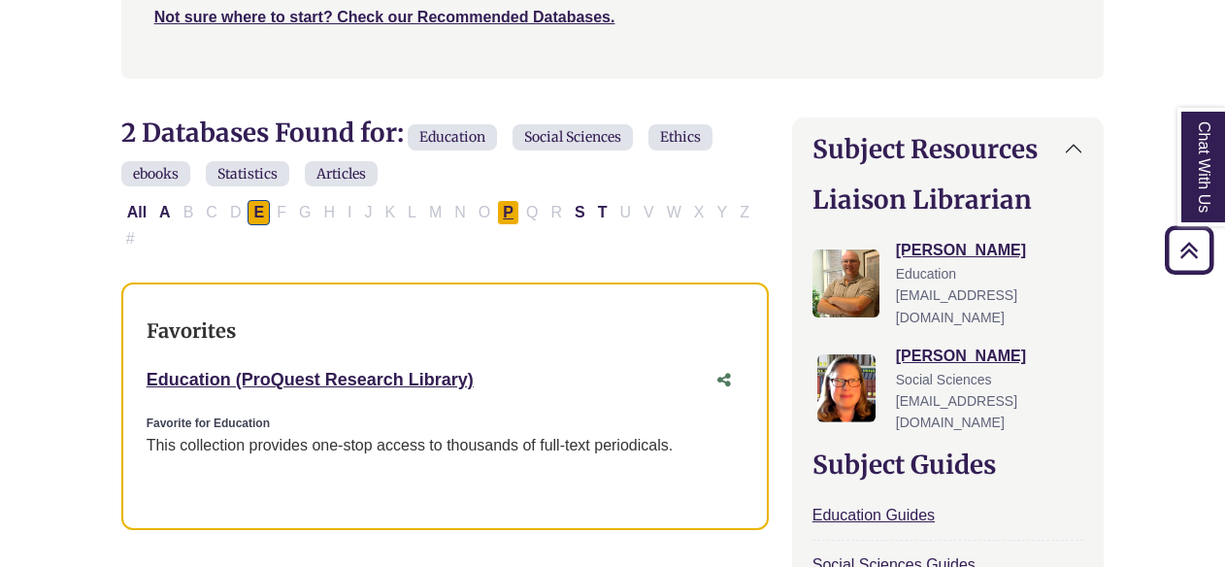
click at [497, 204] on button "P" at bounding box center [508, 212] width 22 height 25
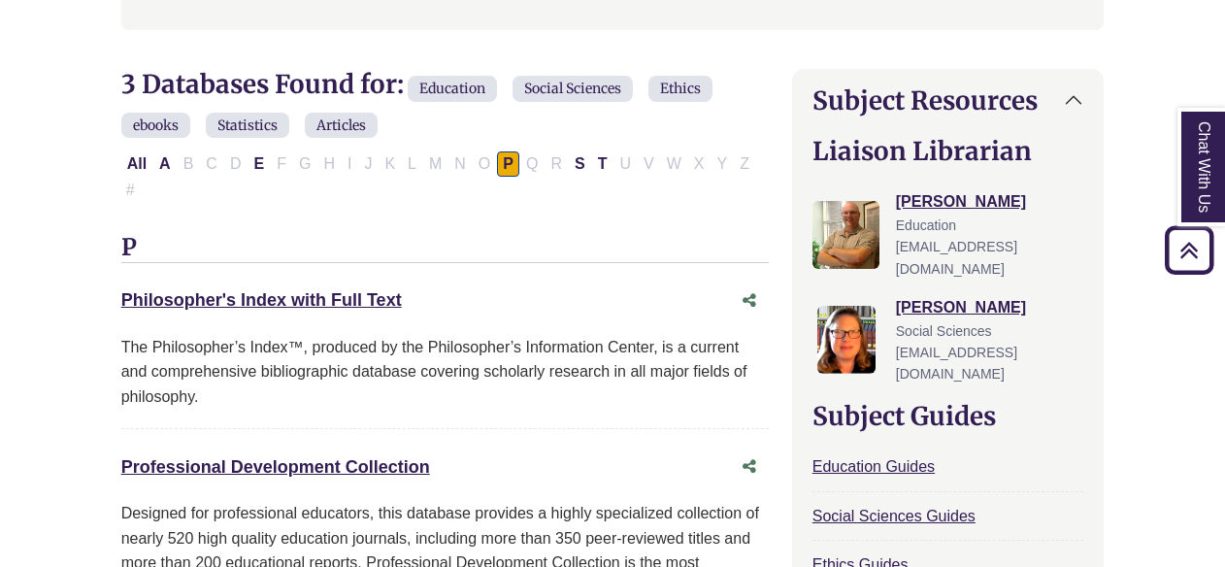
scroll to position [573, 0]
click at [573, 162] on button "S" at bounding box center [580, 164] width 22 height 25
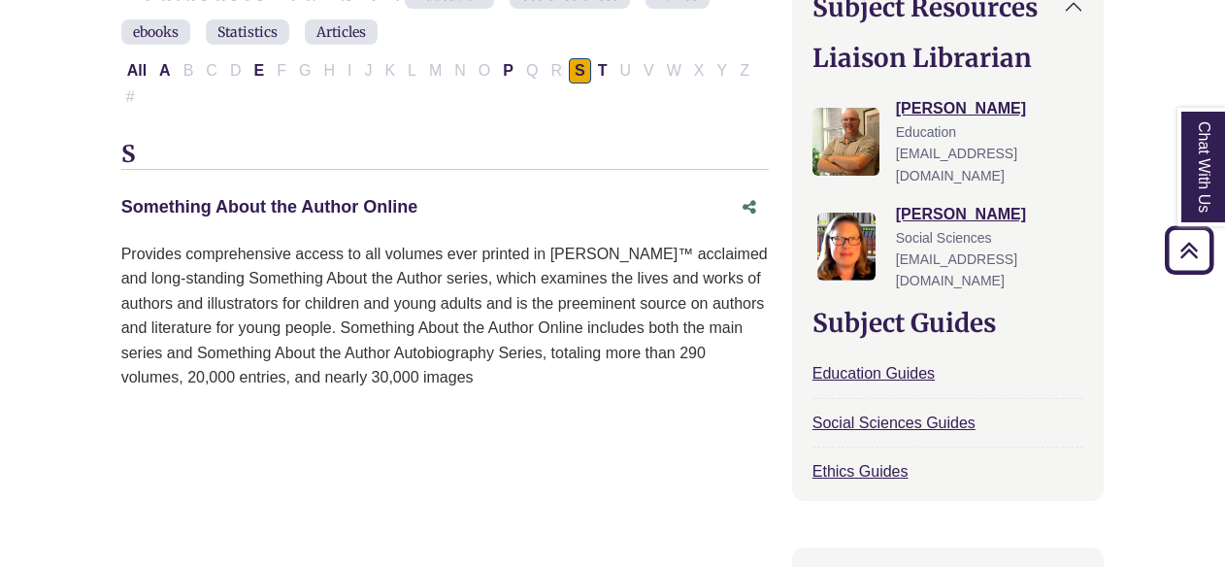
scroll to position [670, 0]
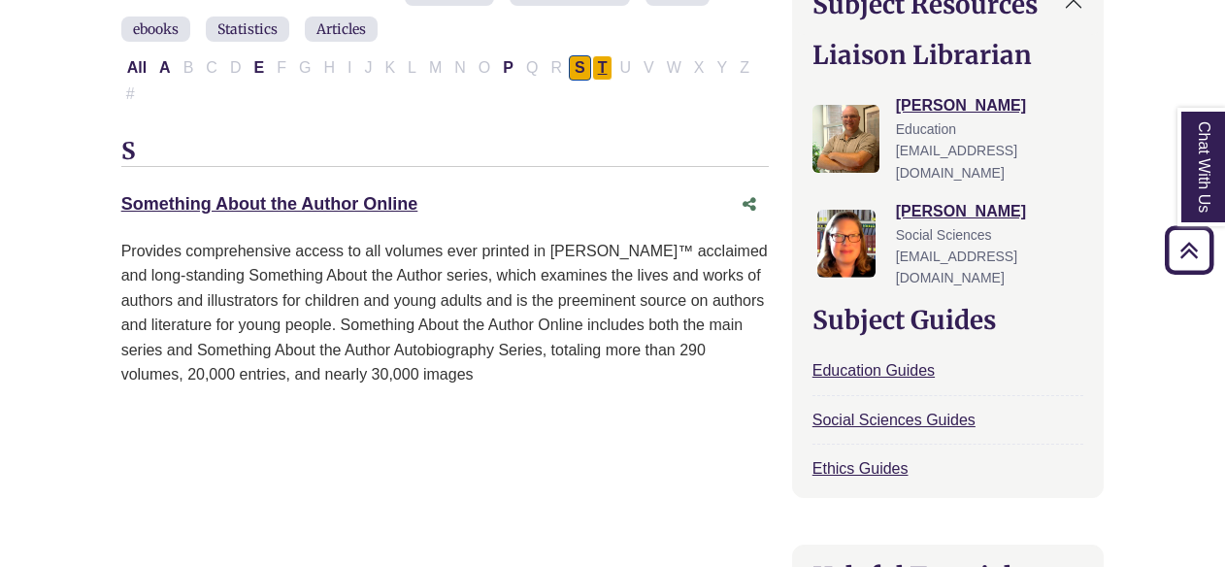
click at [592, 67] on button "T" at bounding box center [602, 67] width 21 height 25
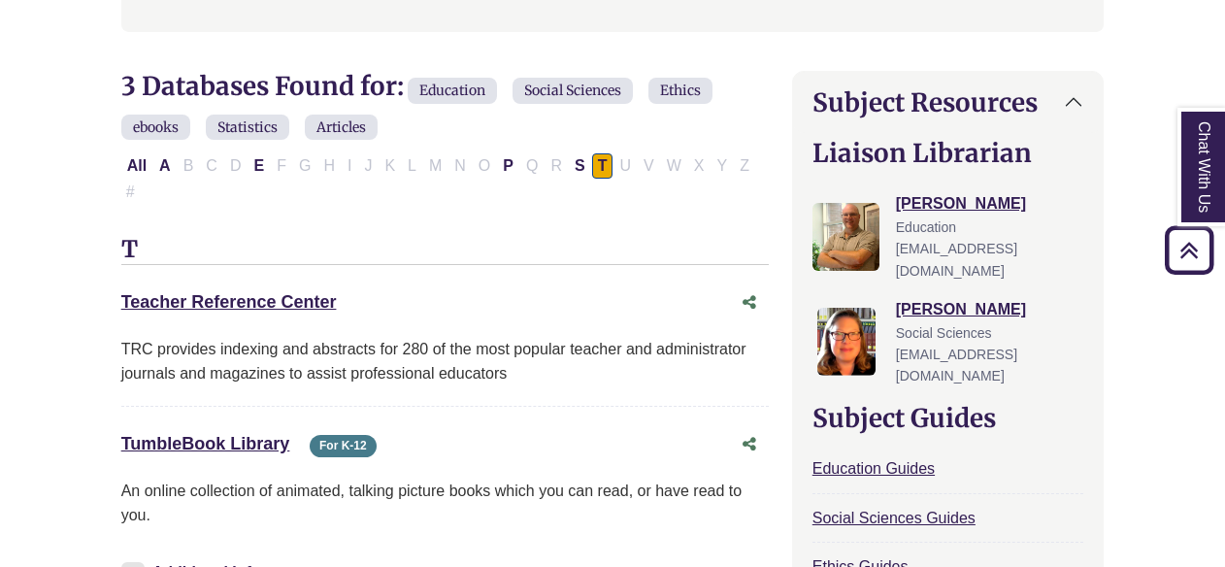
scroll to position [564, 0]
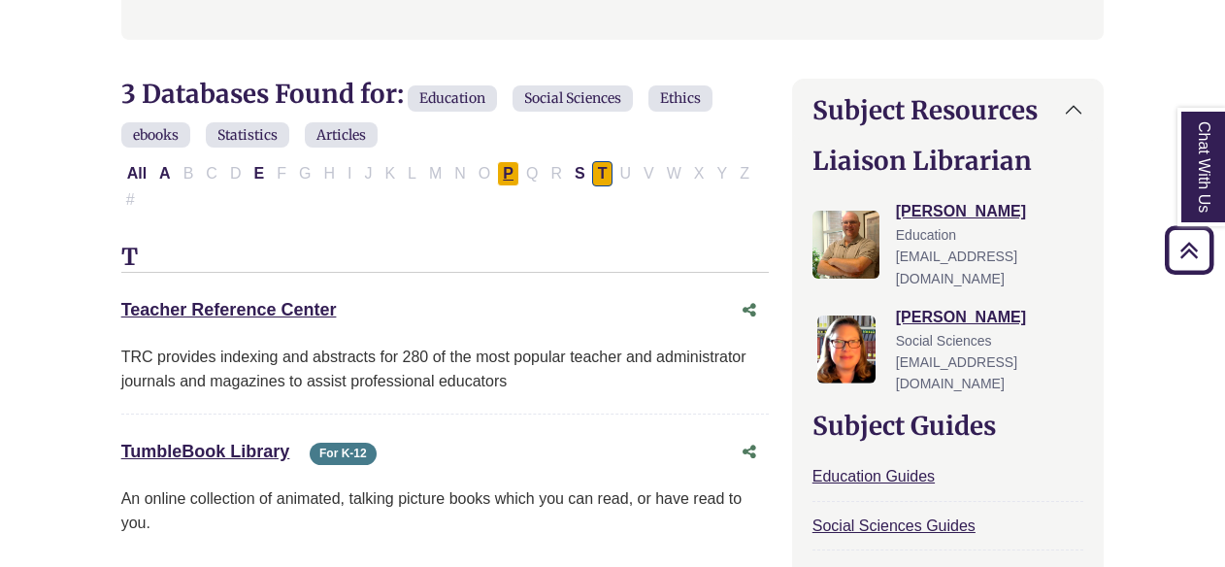
click at [497, 173] on button "P" at bounding box center [508, 173] width 22 height 25
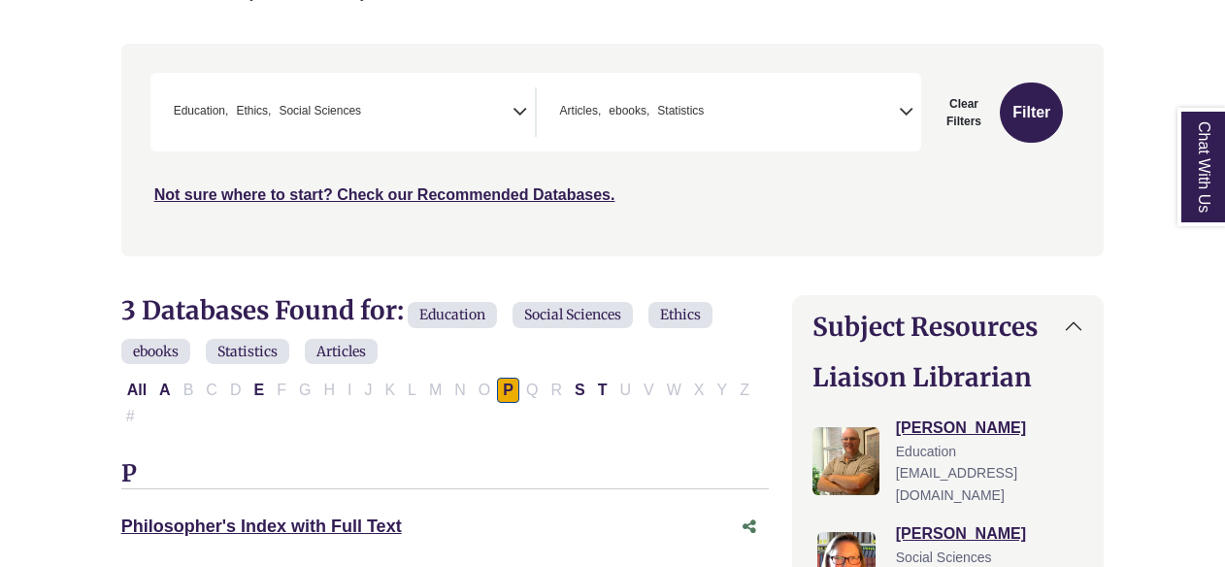
scroll to position [371, 0]
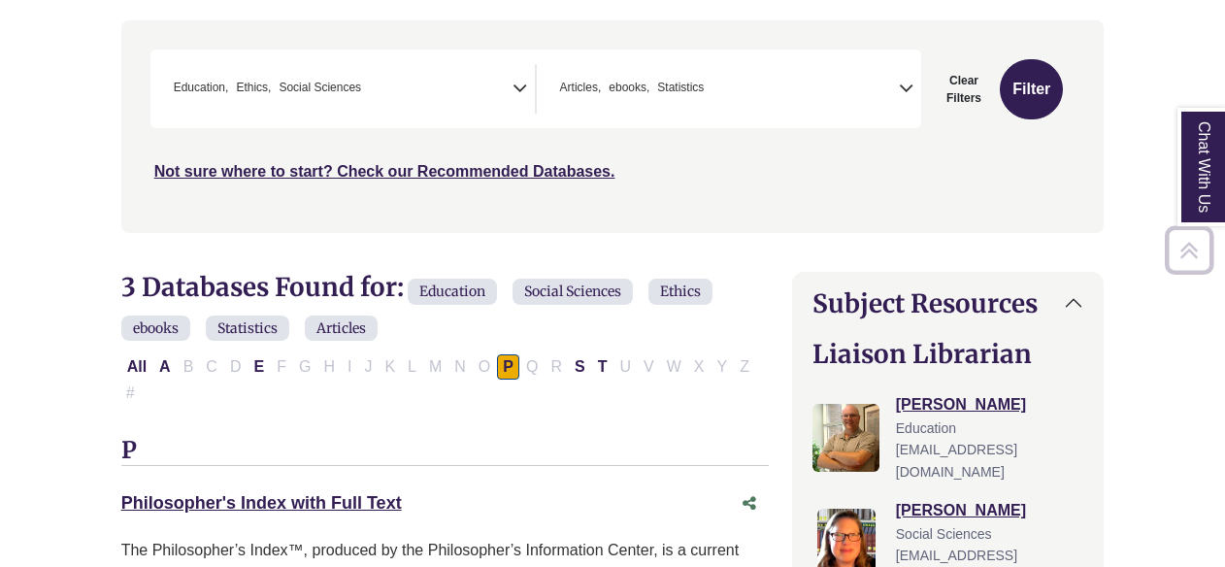
click at [406, 260] on div "**********" at bounding box center [613, 140] width 1006 height 241
click at [165, 361] on button "A" at bounding box center [164, 366] width 23 height 25
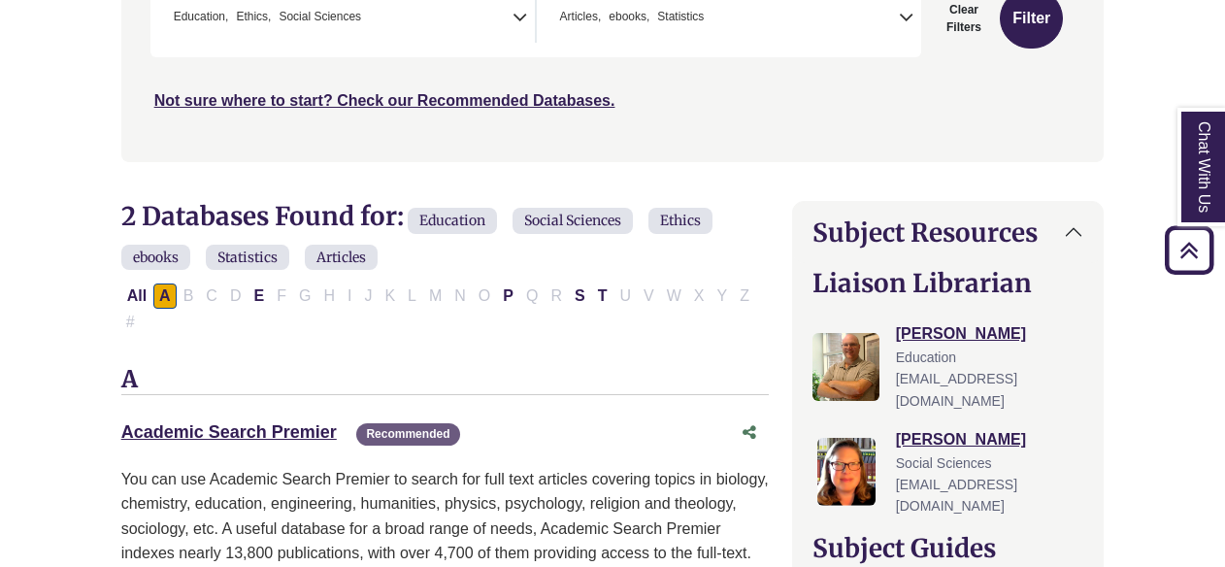
scroll to position [443, 0]
click at [264, 421] on link "Academic Search Premier This link opens in a new window" at bounding box center [228, 430] width 215 height 19
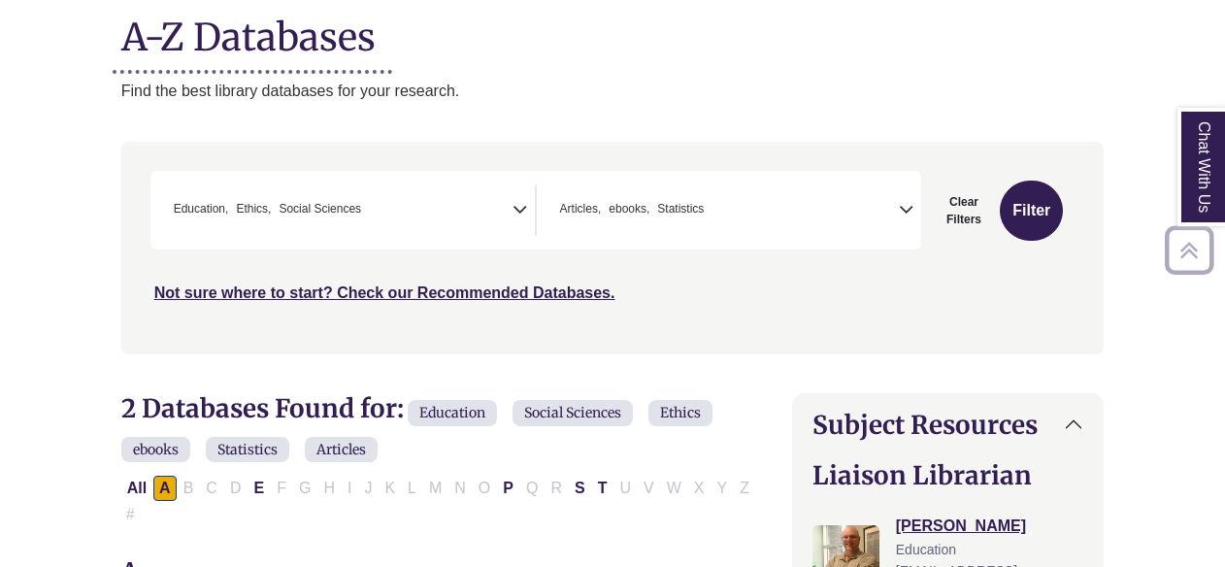
scroll to position [256, 0]
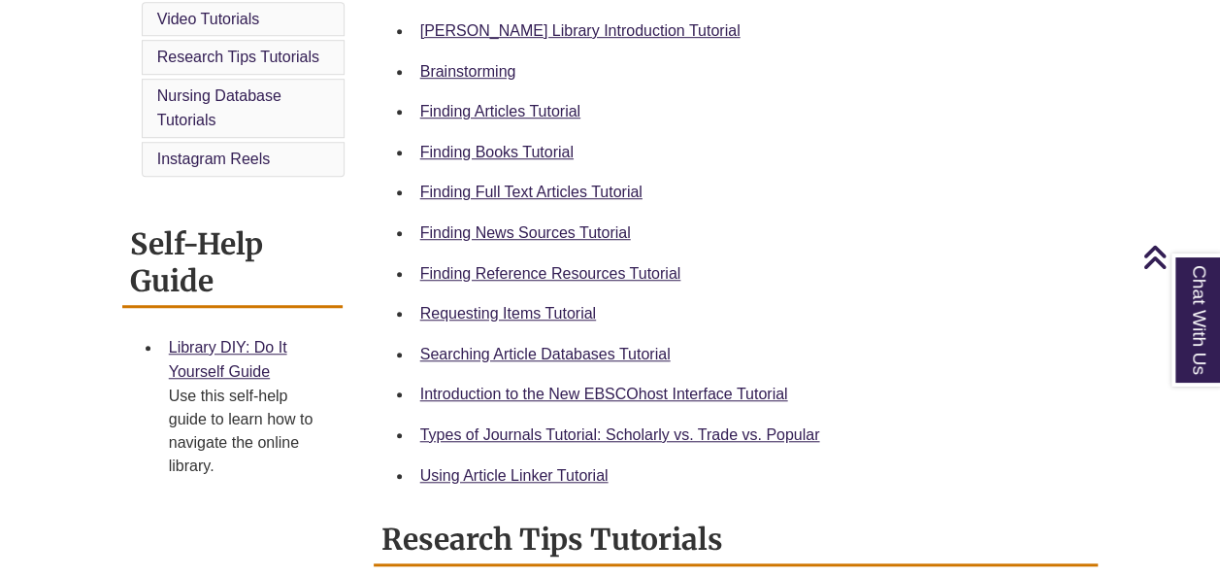
scroll to position [604, 0]
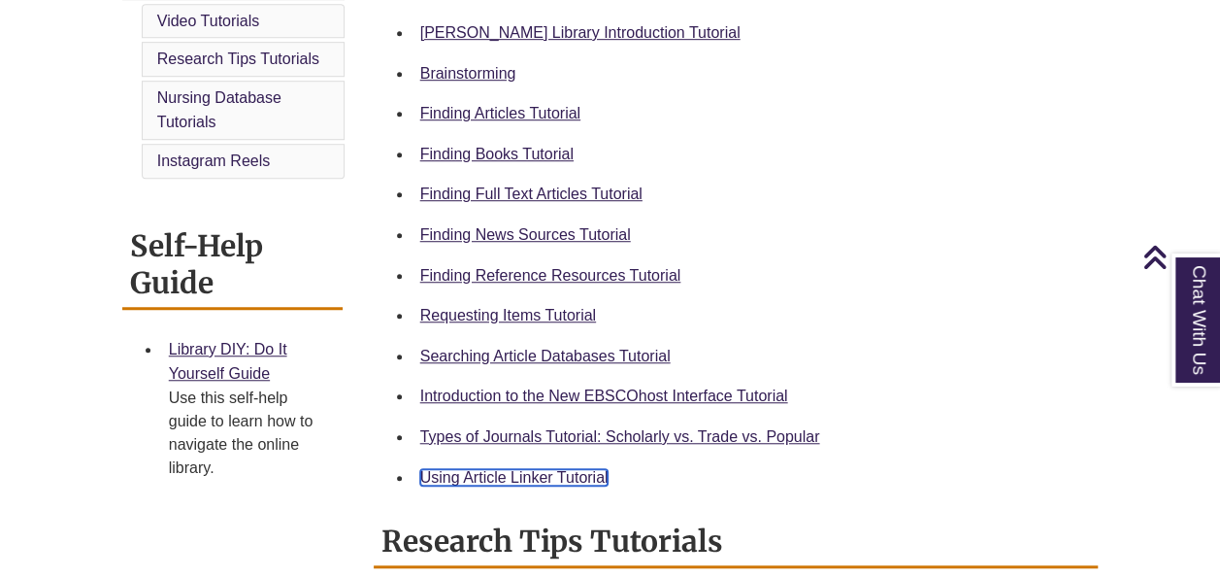
click at [530, 476] on link "Using Article Linker Tutorial" at bounding box center [514, 477] width 188 height 16
